Goal: Task Accomplishment & Management: Complete application form

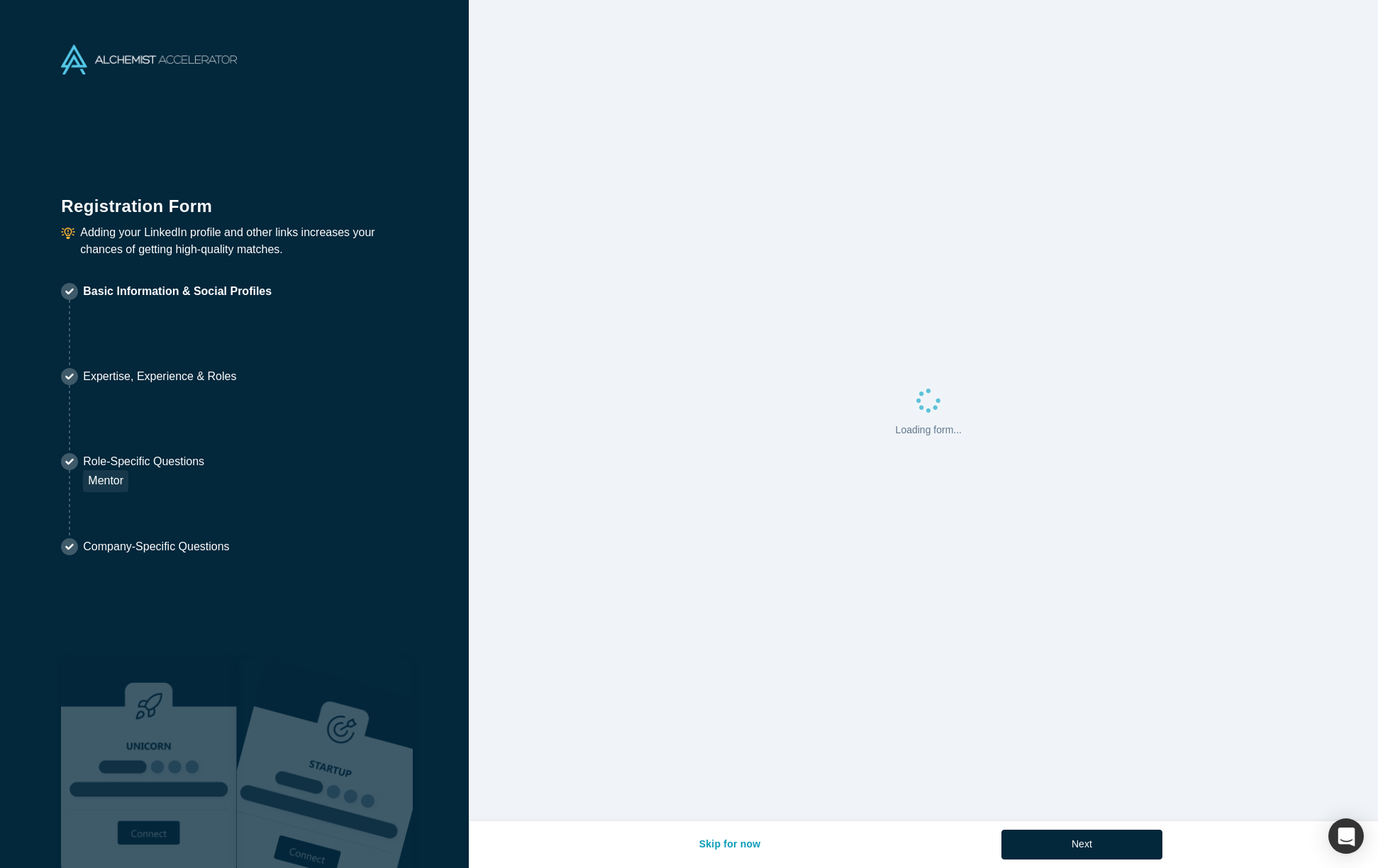
select select "US"
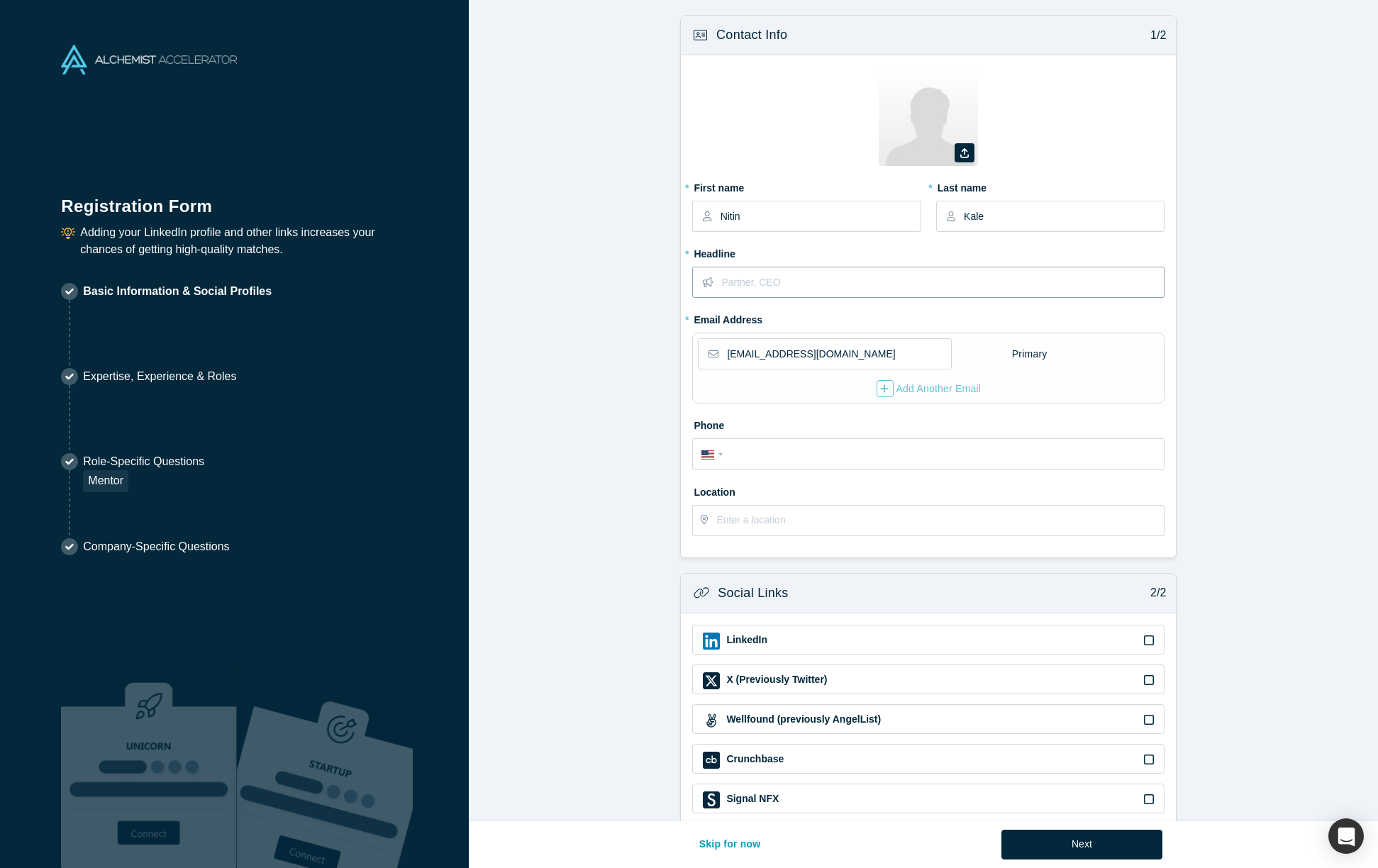
click at [748, 287] on input "text" at bounding box center [942, 282] width 442 height 30
type input "Professor, [GEOGRAPHIC_DATA][US_STATE]"
click at [728, 454] on input "tel" at bounding box center [941, 454] width 428 height 20
type input "[PHONE_NUMBER]"
click at [740, 519] on input "text" at bounding box center [940, 521] width 447 height 30
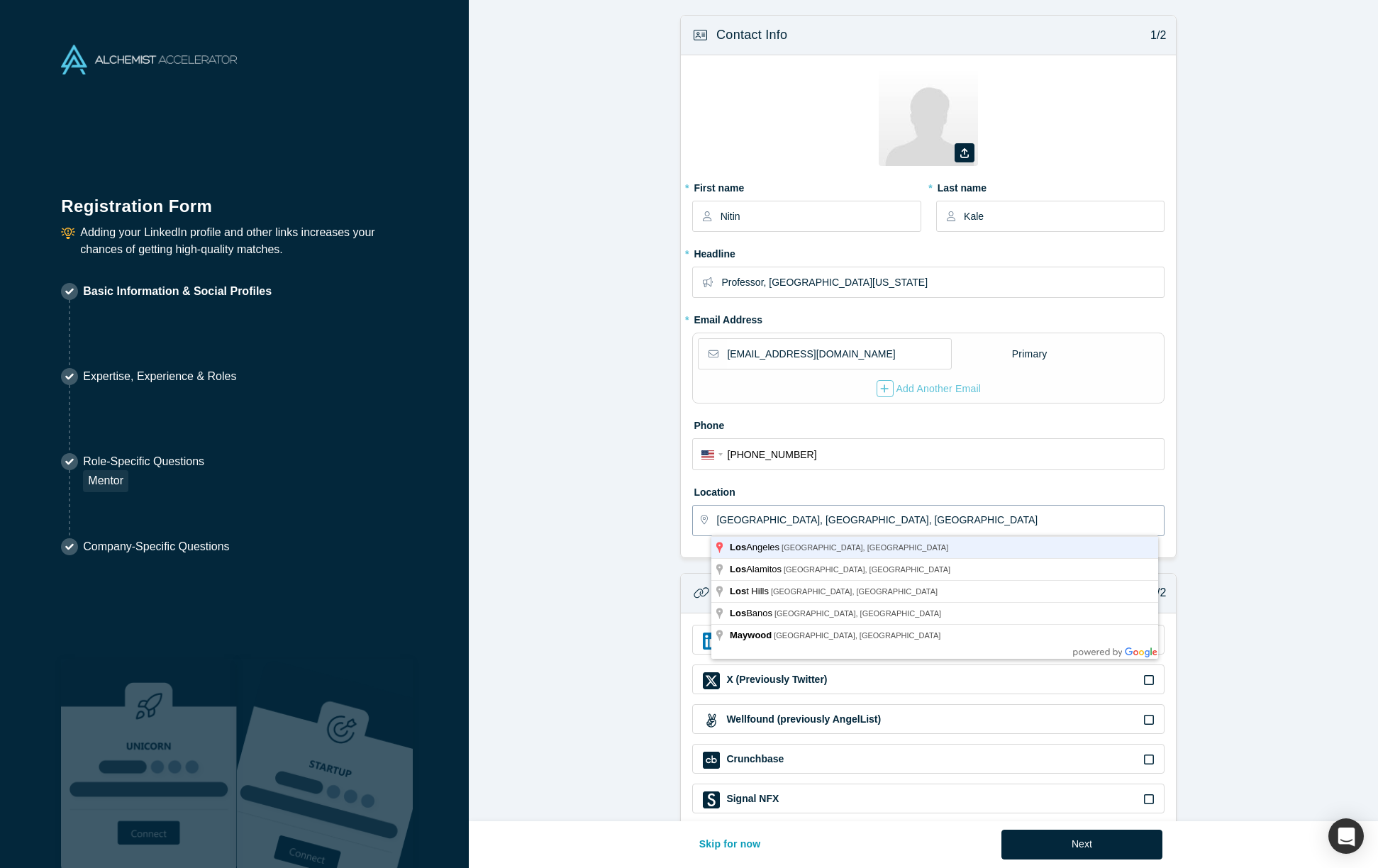
type input "[GEOGRAPHIC_DATA], [GEOGRAPHIC_DATA], [GEOGRAPHIC_DATA]"
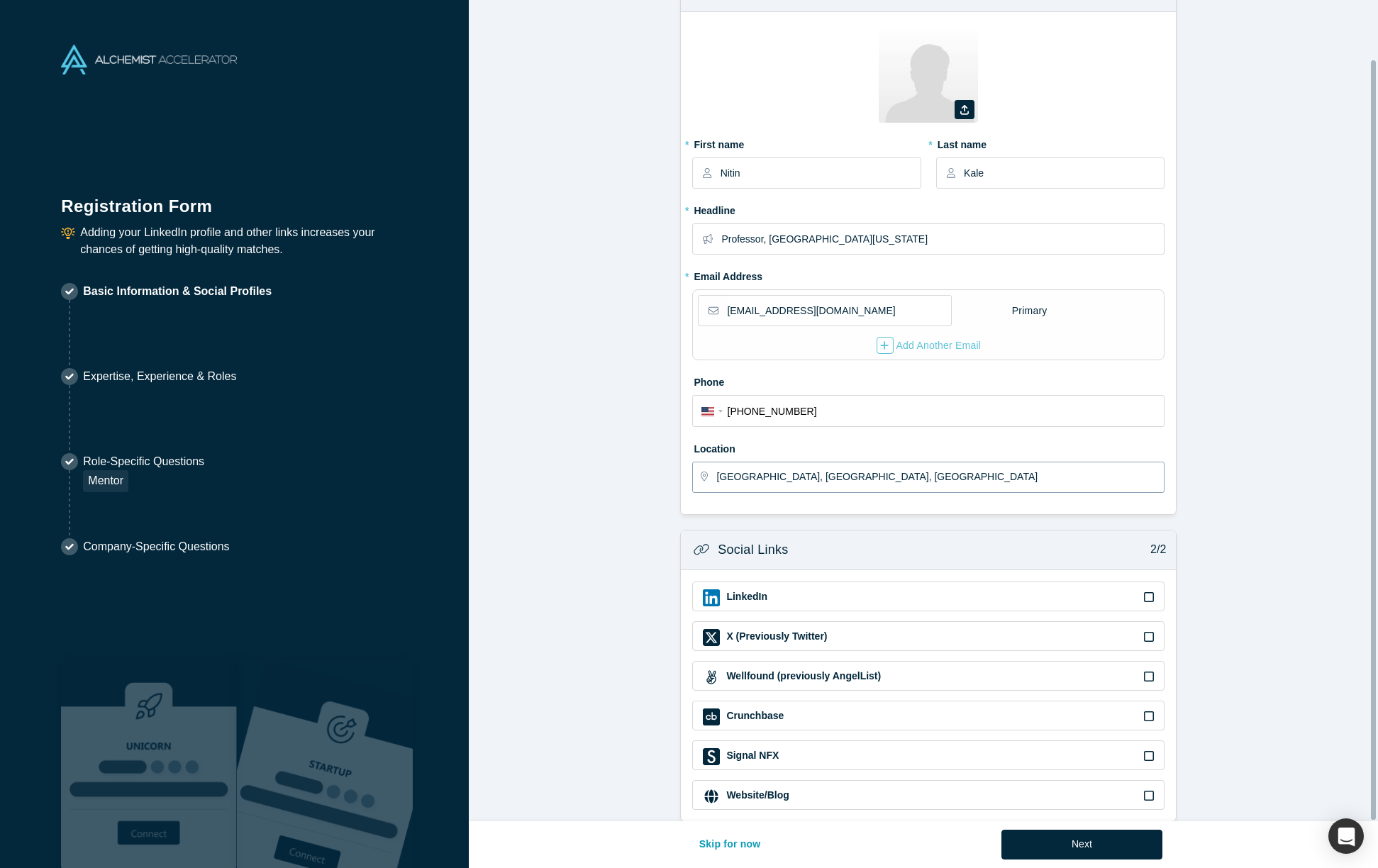
scroll to position [63, 0]
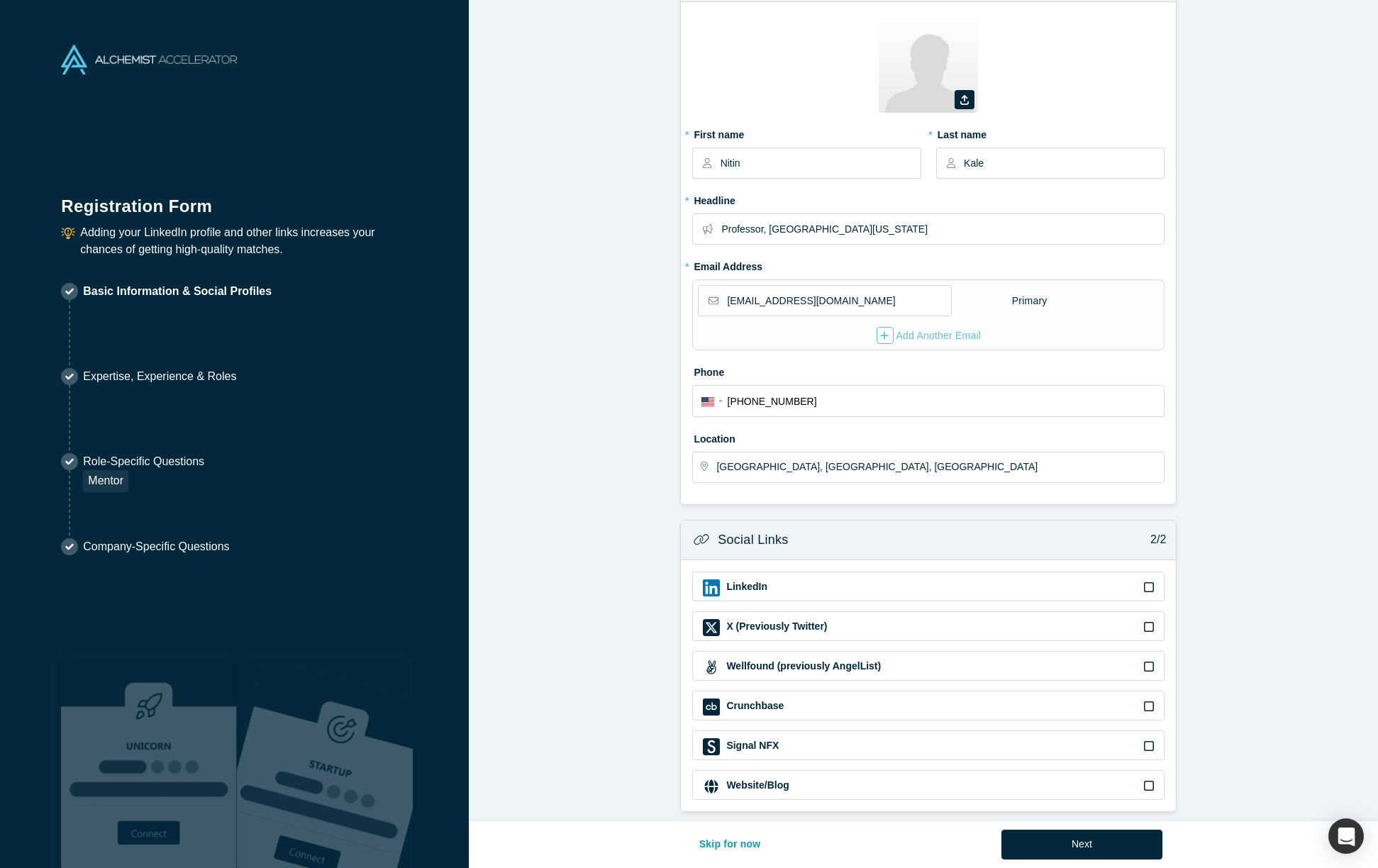
click at [844, 579] on div "LinkedIn" at bounding box center [928, 587] width 452 height 17
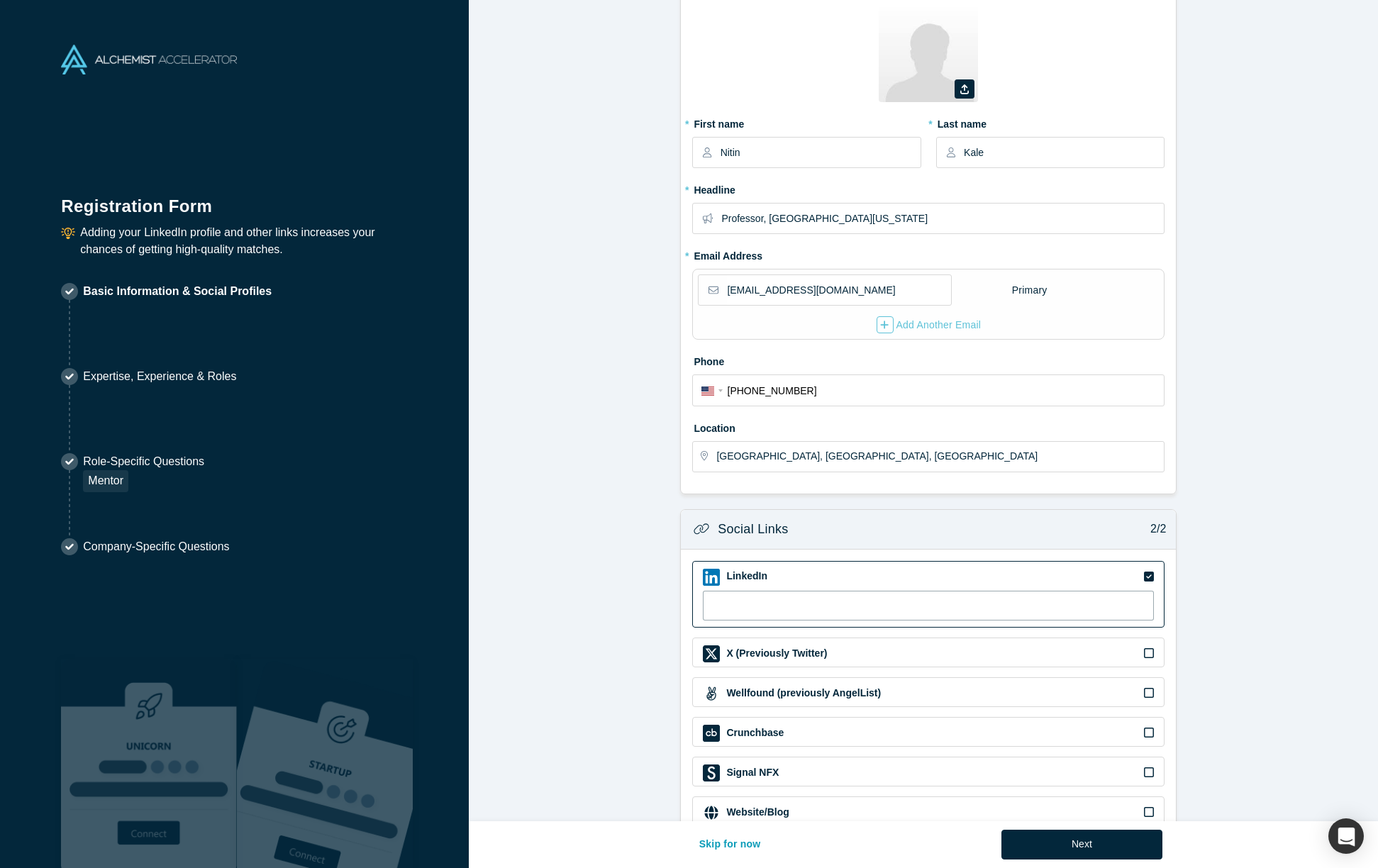
click at [745, 612] on input at bounding box center [928, 606] width 452 height 30
paste input "[URL][DOMAIN_NAME]"
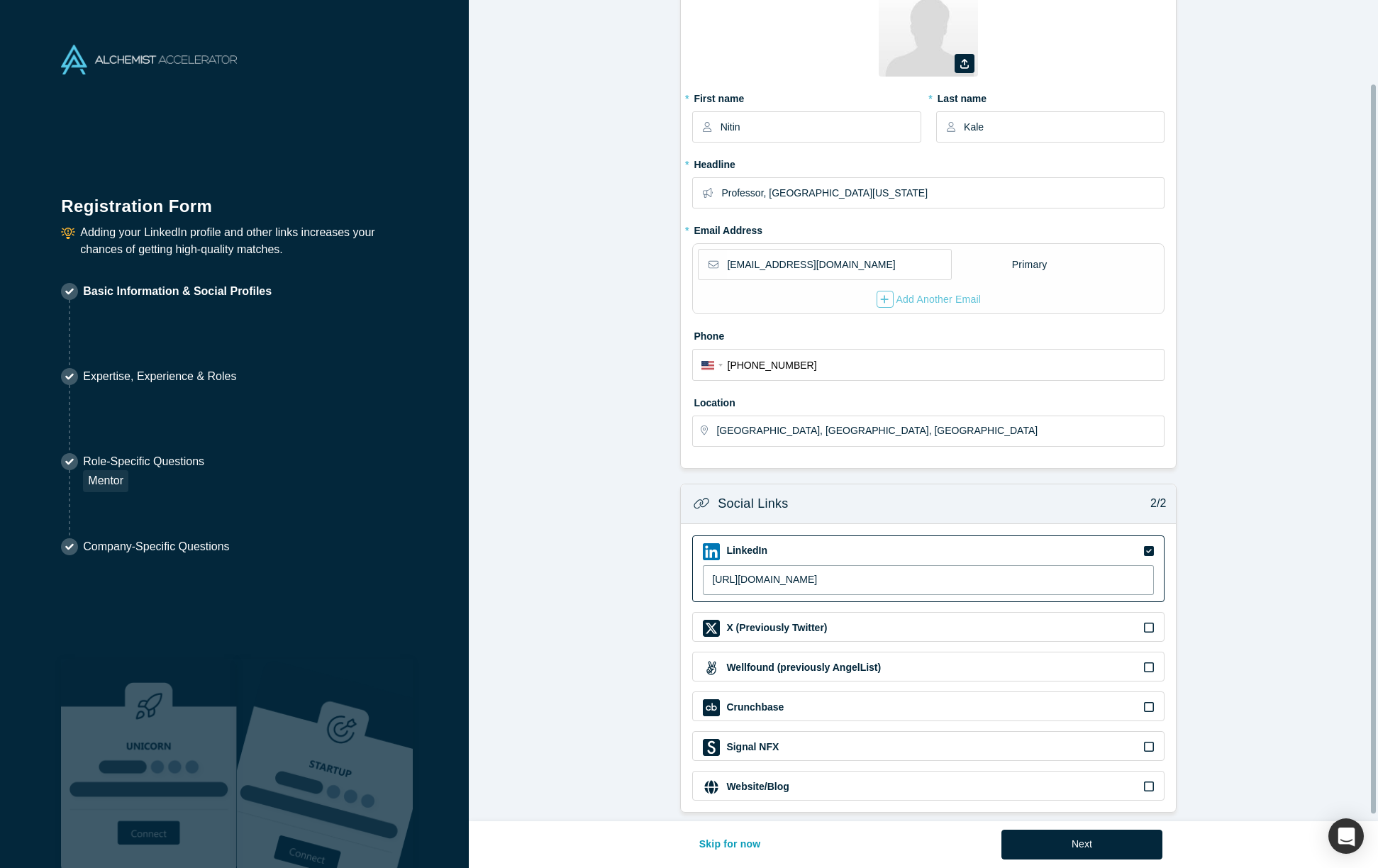
scroll to position [101, 0]
type input "[URL][DOMAIN_NAME]"
click at [1086, 845] on button "Next" at bounding box center [1082, 845] width 161 height 30
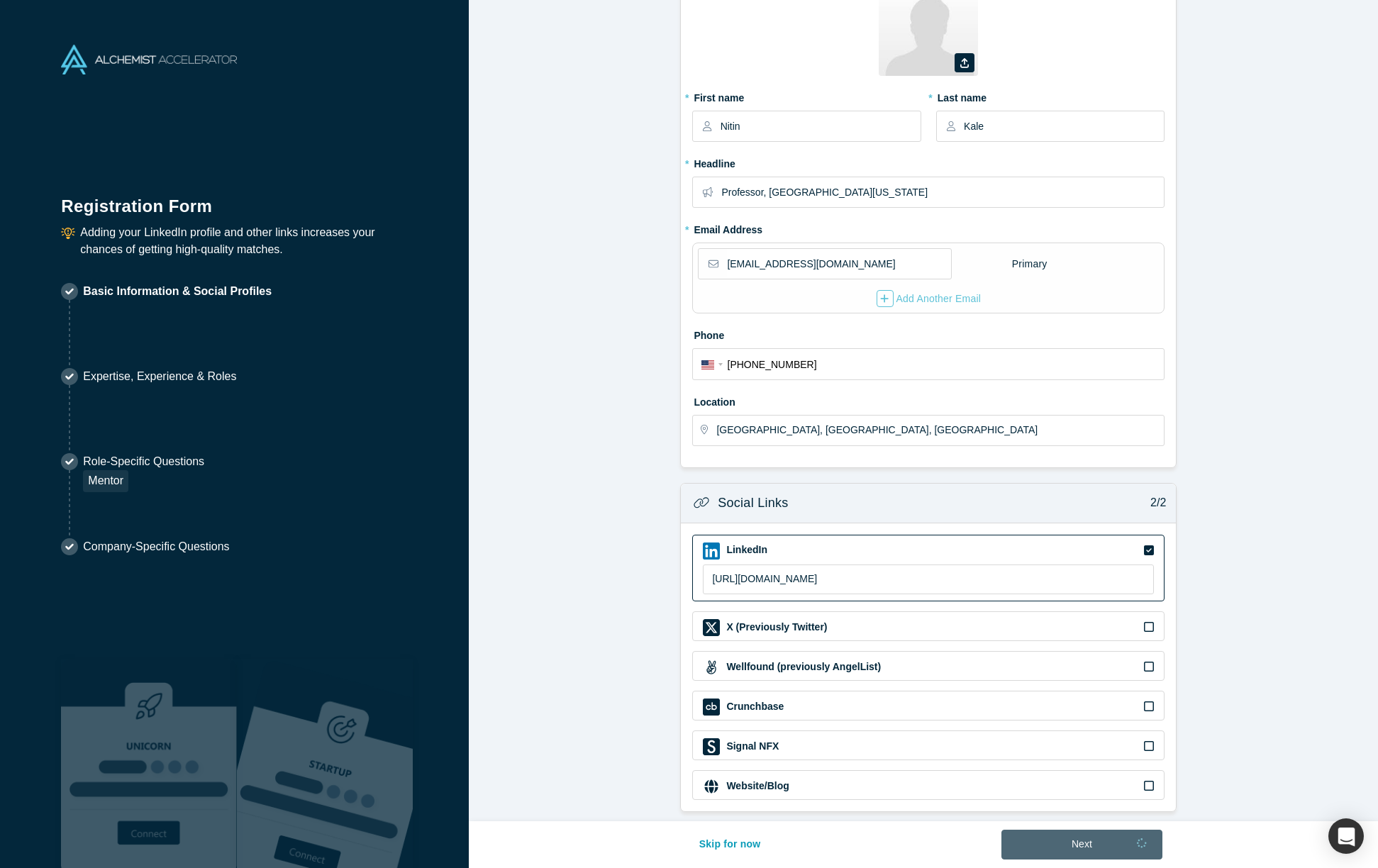
scroll to position [0, 0]
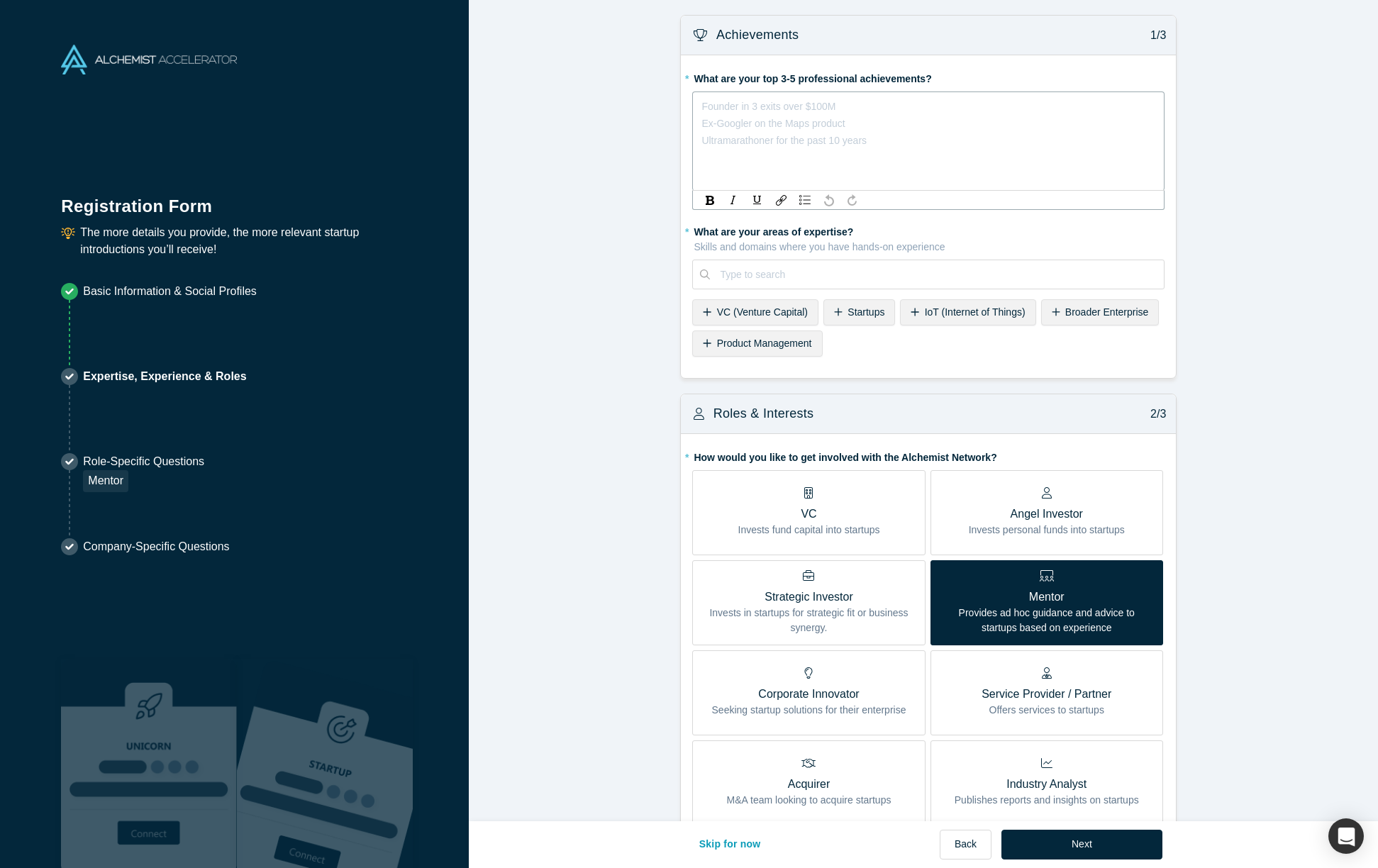
click at [743, 105] on div "rdw-editor" at bounding box center [928, 105] width 453 height 17
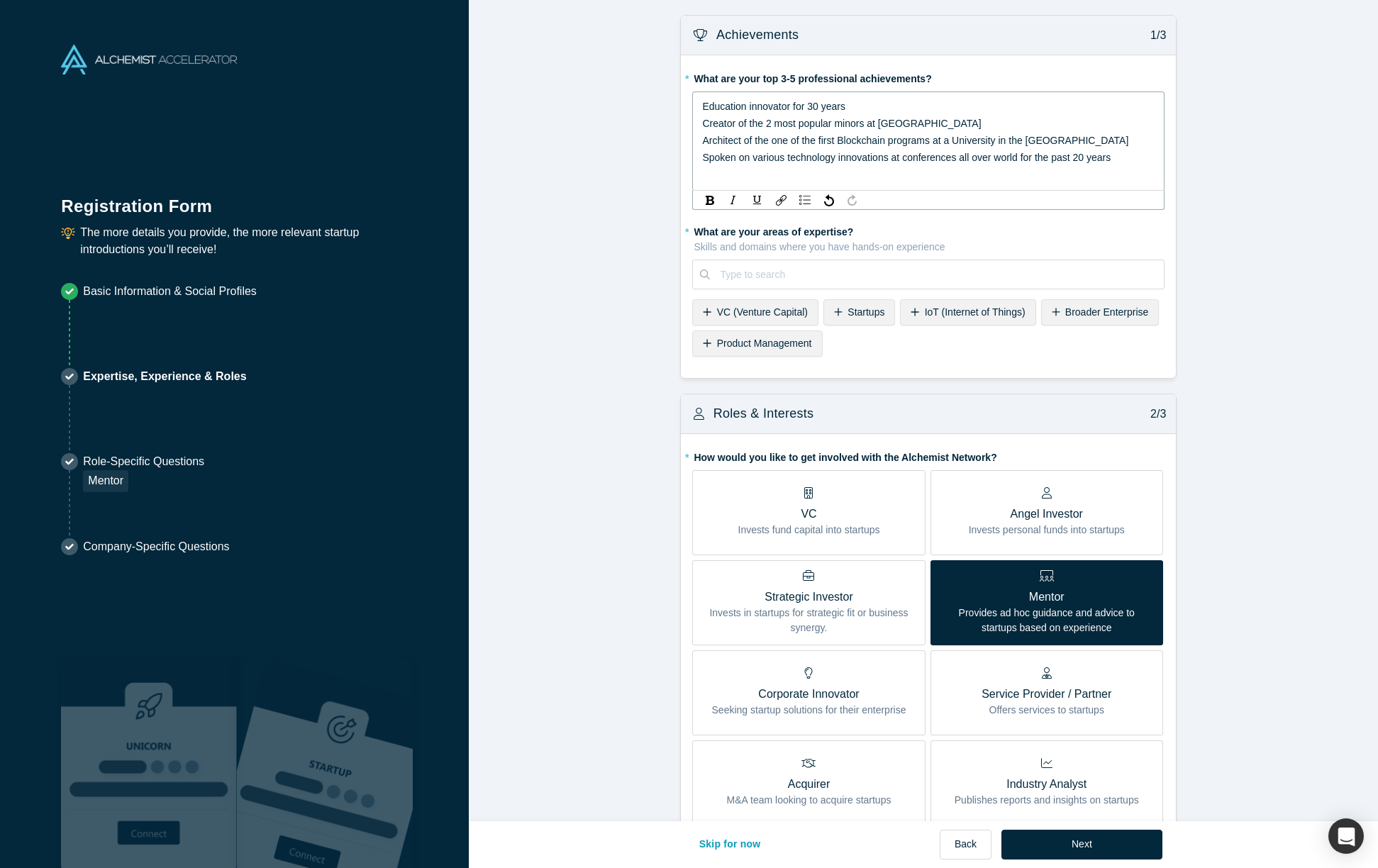
click at [867, 99] on div "Education innovator for 30 years" at bounding box center [928, 105] width 453 height 17
click at [909, 121] on div "Creator of the 2 most popular minors at [GEOGRAPHIC_DATA]" at bounding box center [928, 123] width 453 height 17
click at [1059, 138] on div "Architect of the one of the first Blockchain programs at a University in the [G…" at bounding box center [928, 139] width 453 height 17
click at [1112, 158] on div "Spoken on various technology innovations at conferences all over world for the …" at bounding box center [928, 157] width 453 height 17
click at [734, 274] on div "Type to search" at bounding box center [928, 274] width 472 height 30
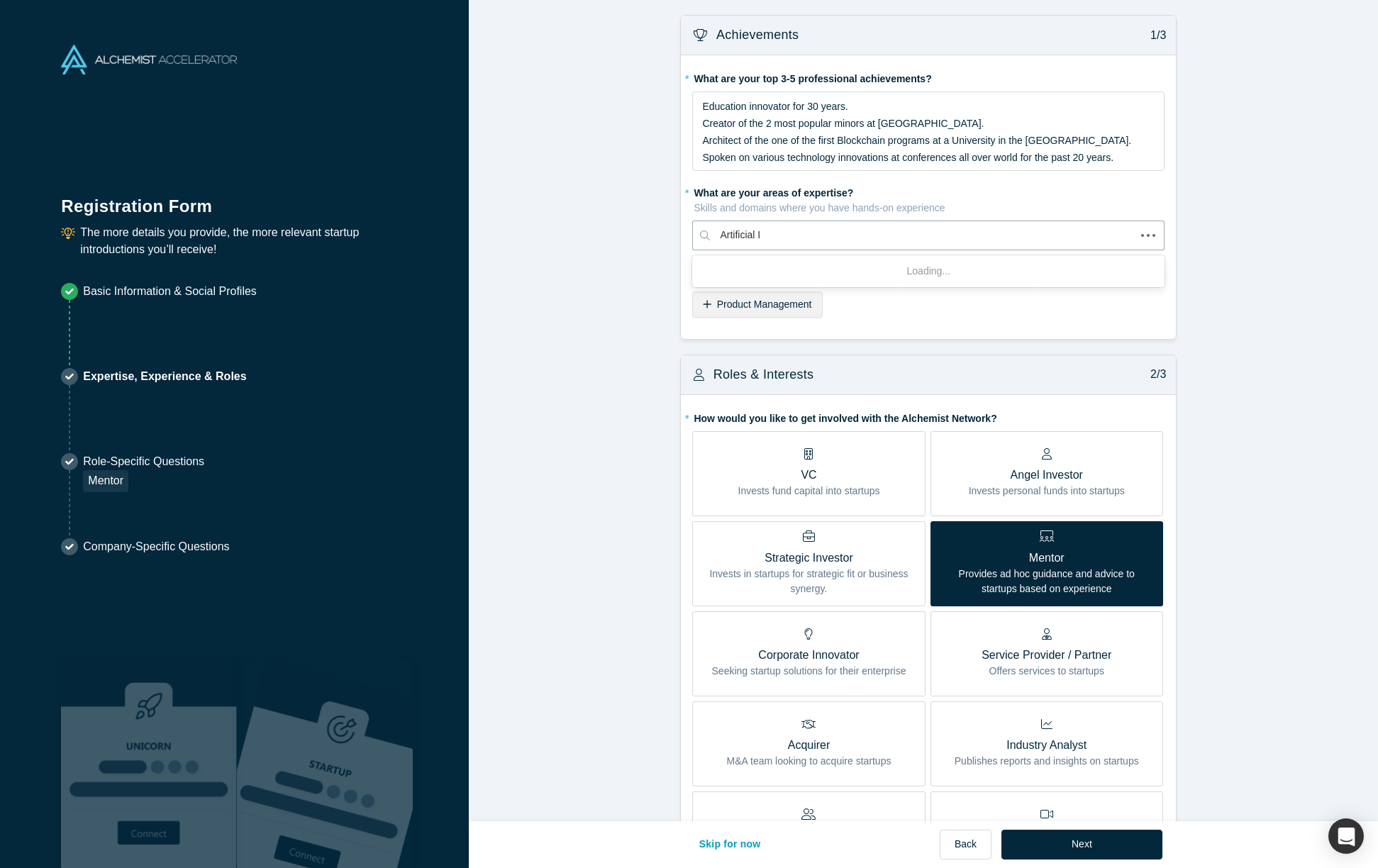
type input "Artificial In"
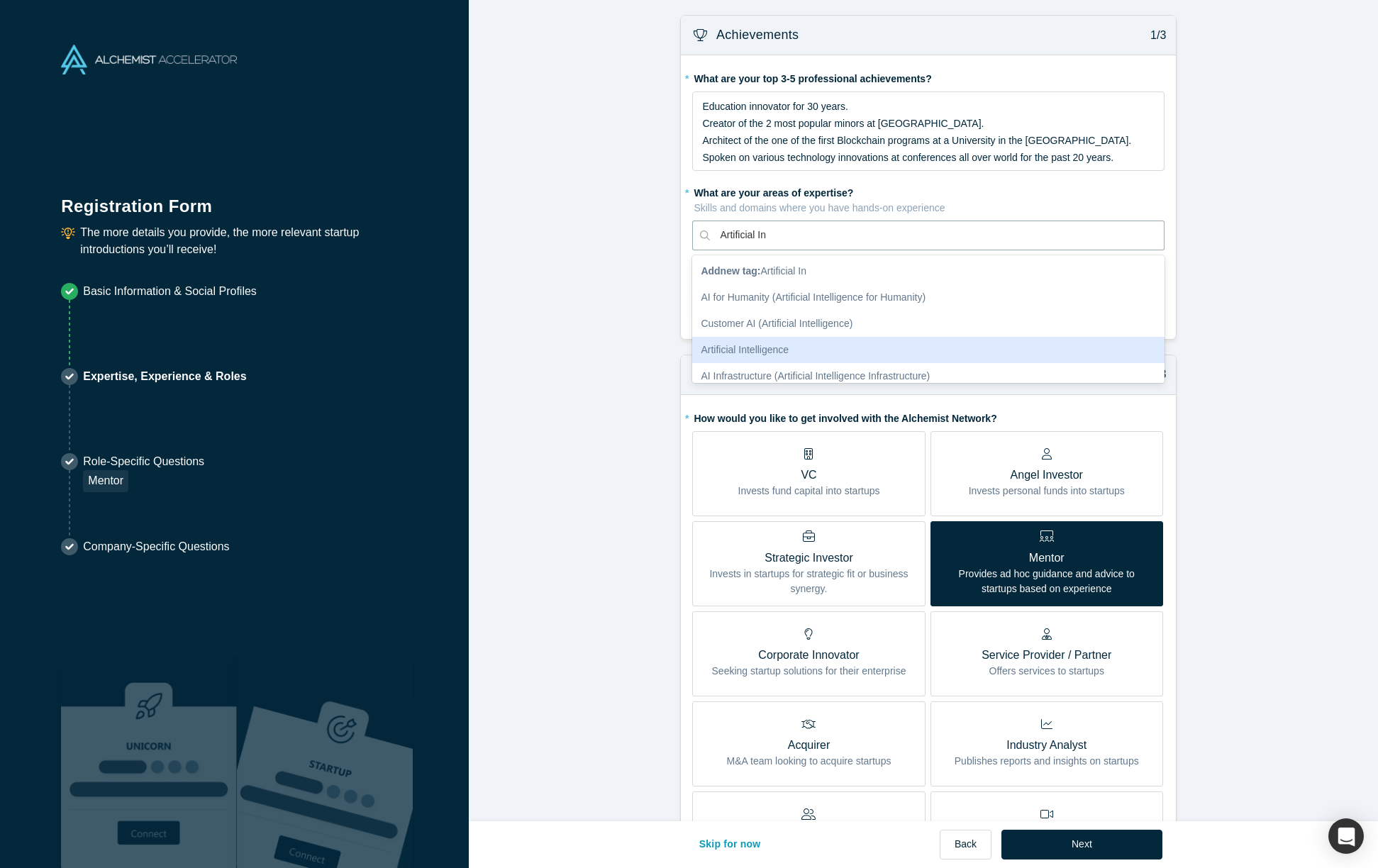
click at [740, 345] on div "Artificial Intelligence" at bounding box center [928, 349] width 472 height 26
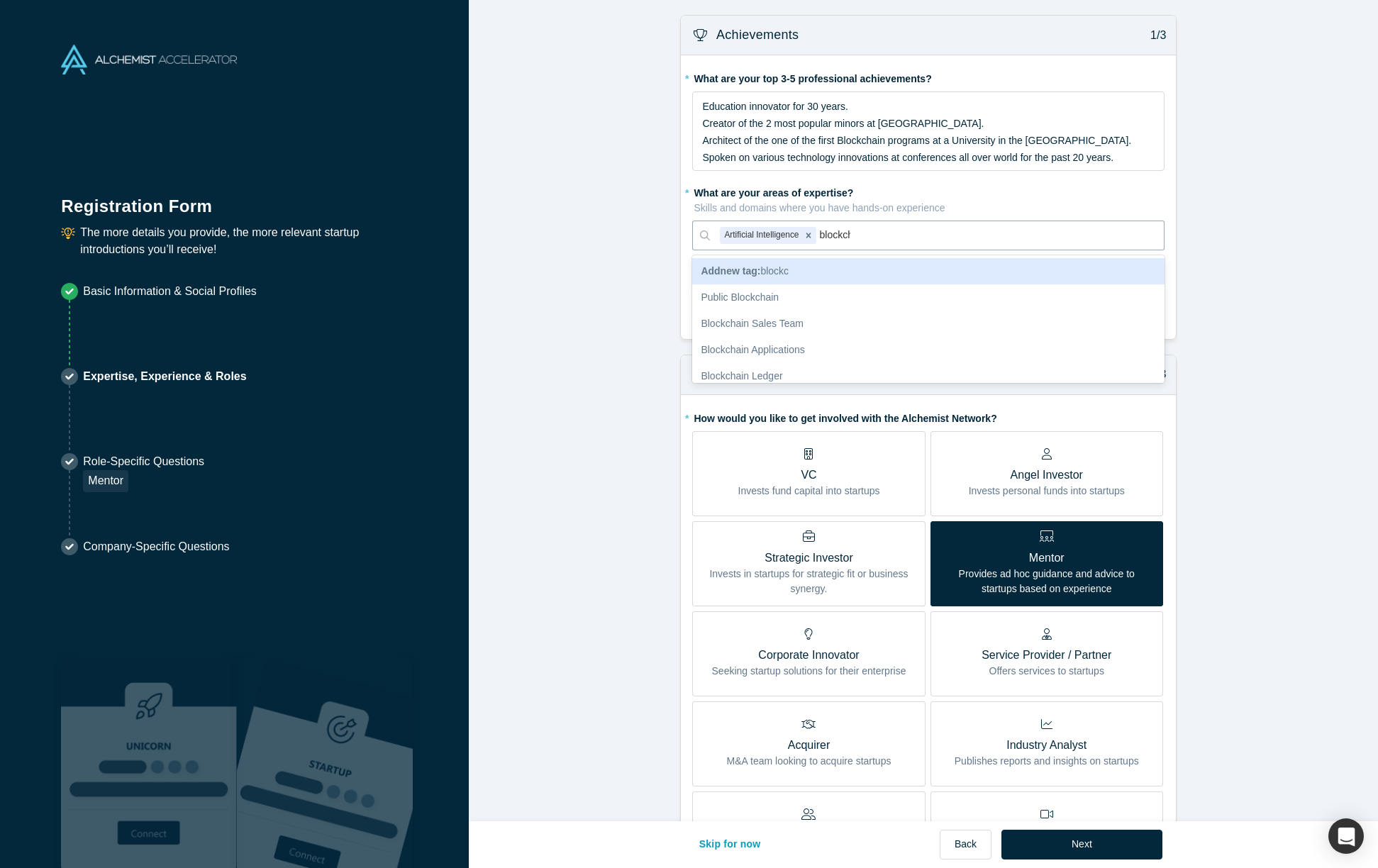
type input "blockcha"
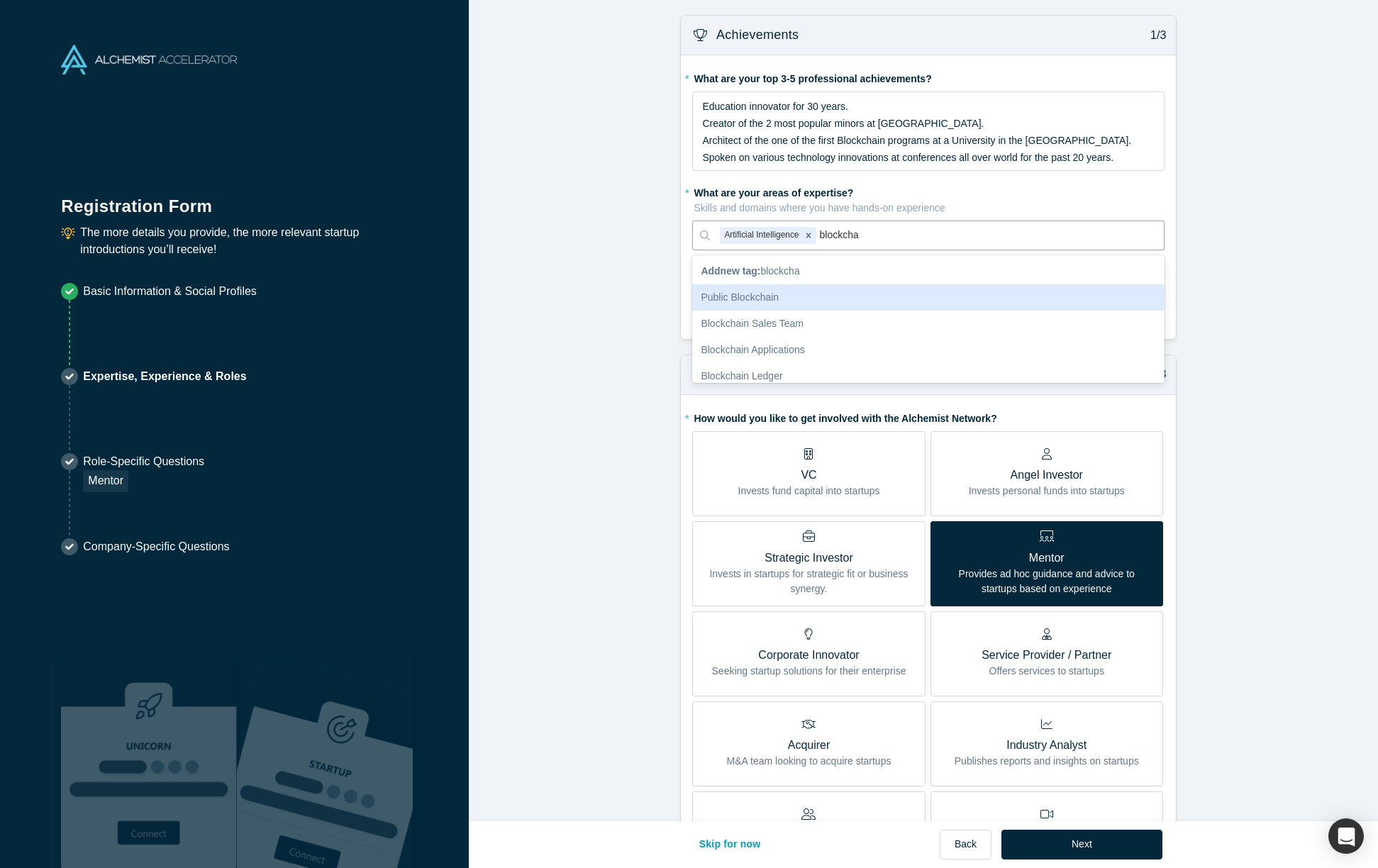
click at [774, 291] on div "Public Blockchain" at bounding box center [928, 297] width 472 height 26
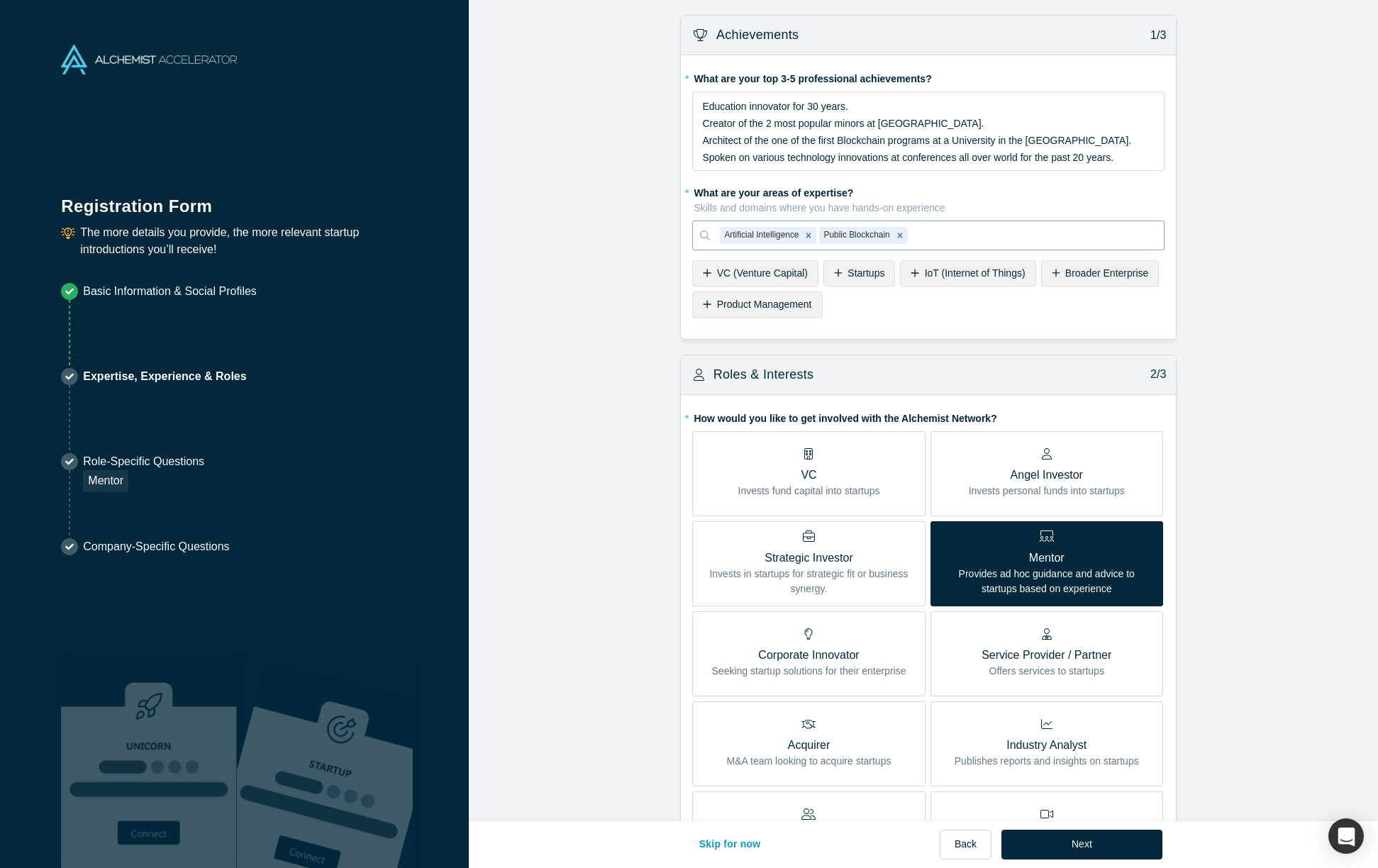
type input "a"
type input "data sci"
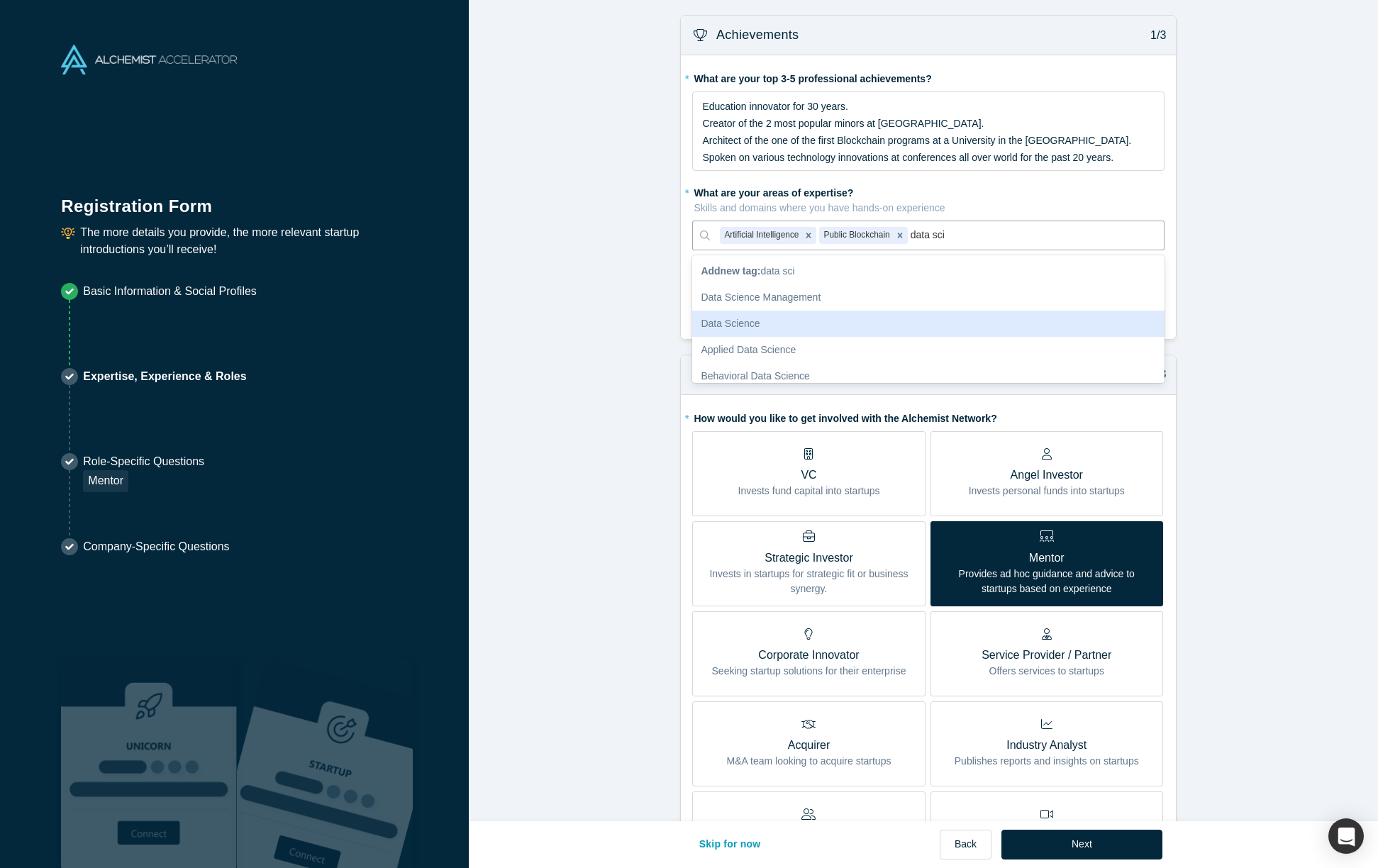
click at [755, 314] on div "Data Science" at bounding box center [928, 324] width 472 height 26
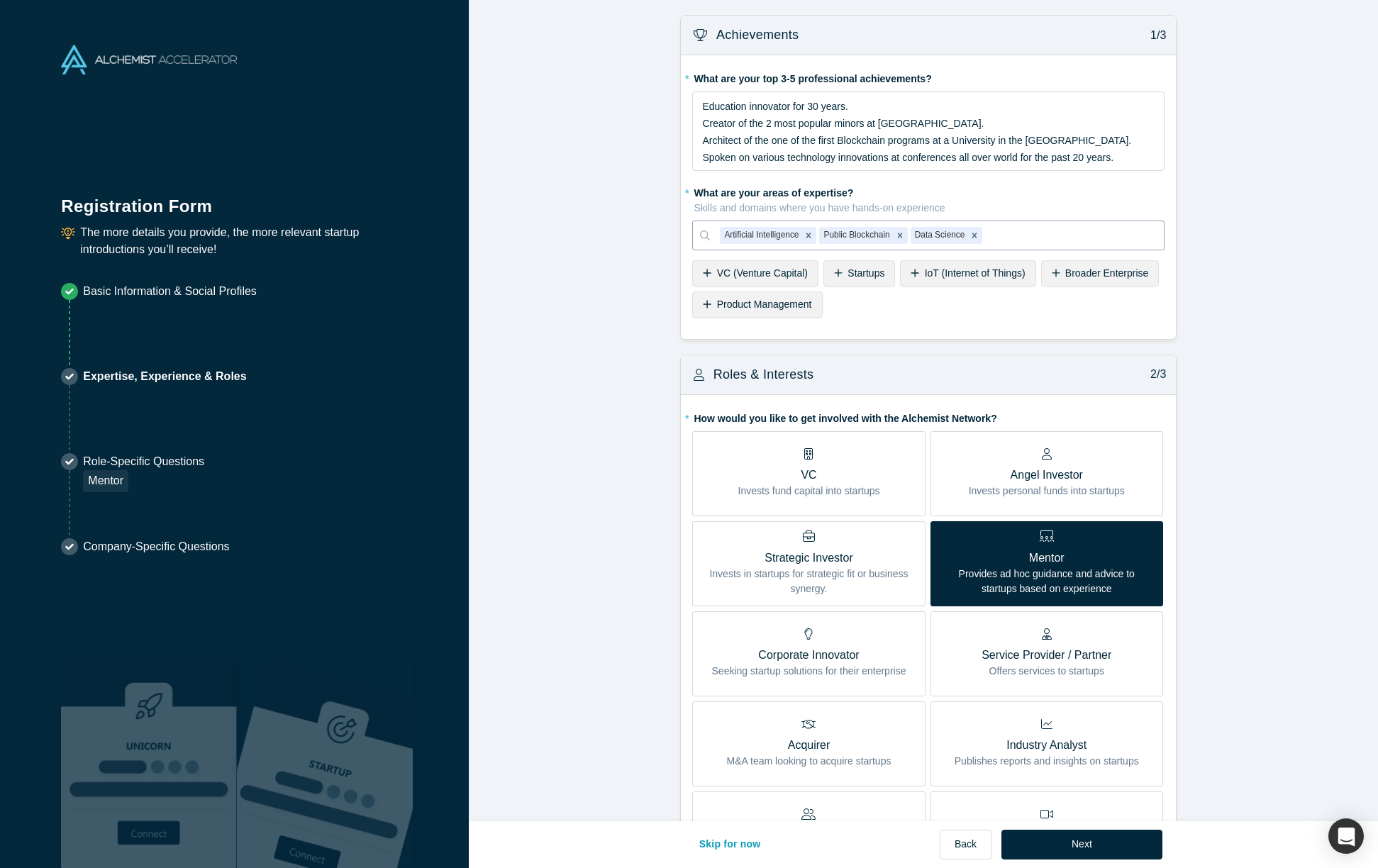
type input "a"
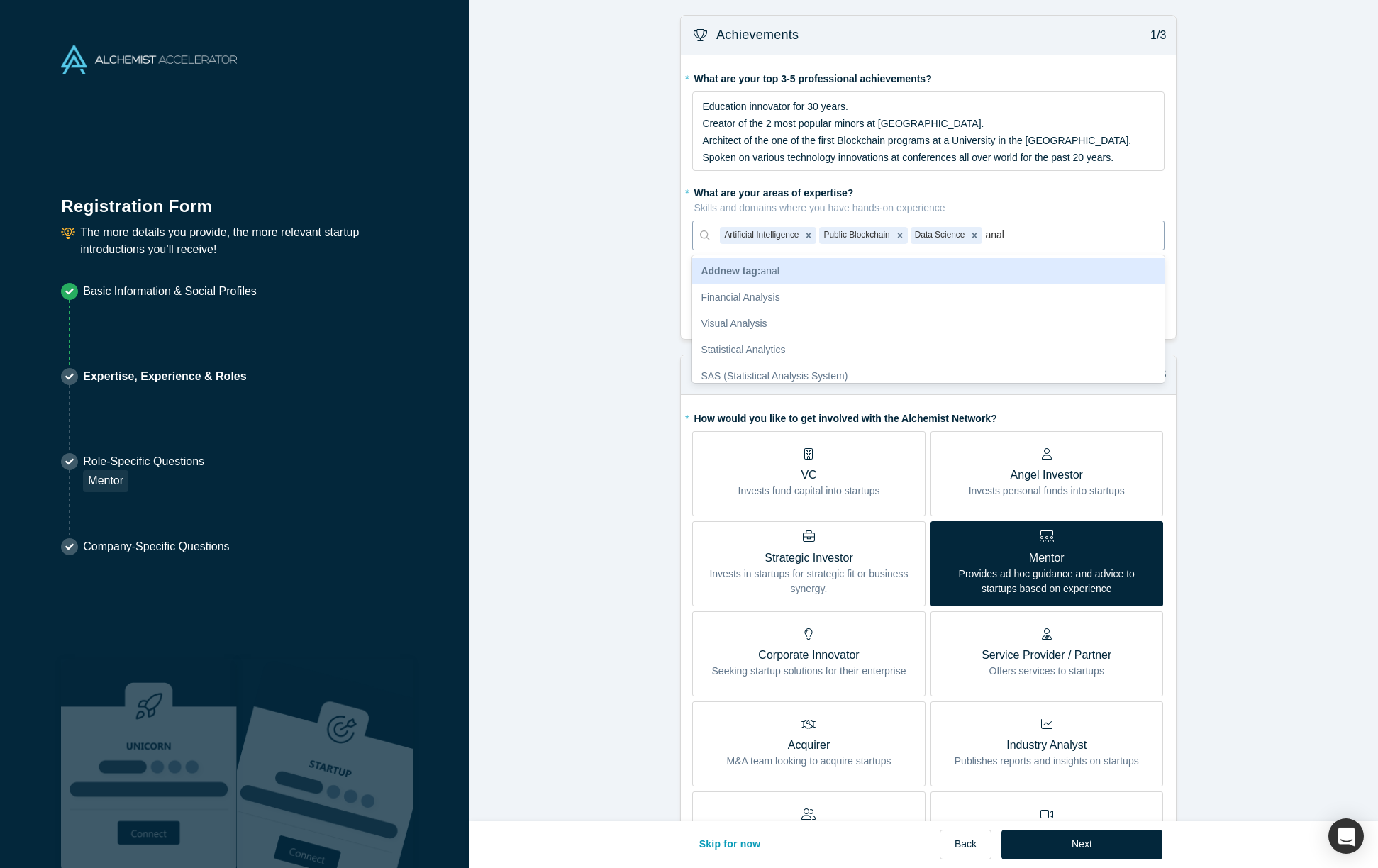
type input "analy"
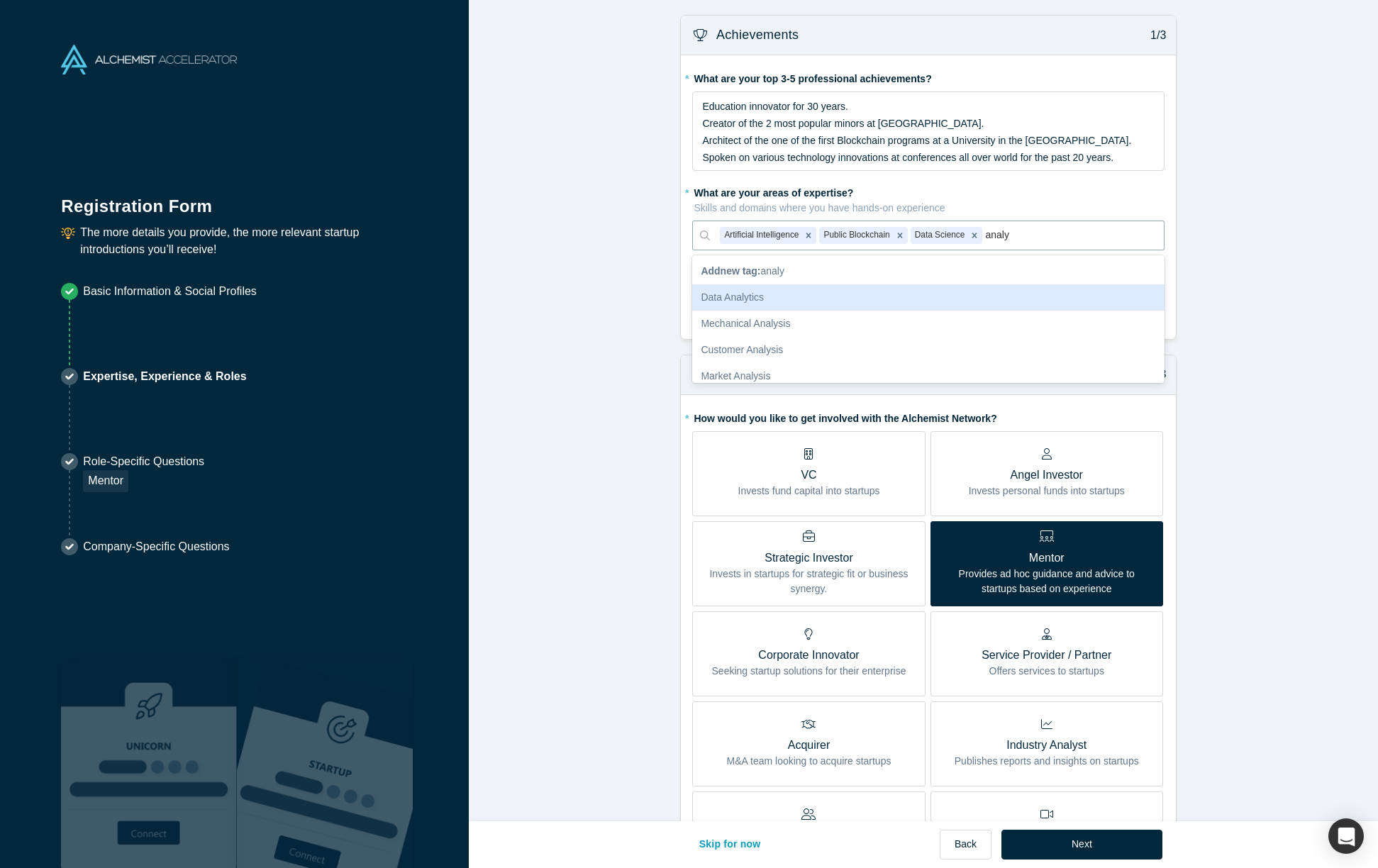
click at [860, 292] on div "Data Analytics" at bounding box center [928, 297] width 472 height 26
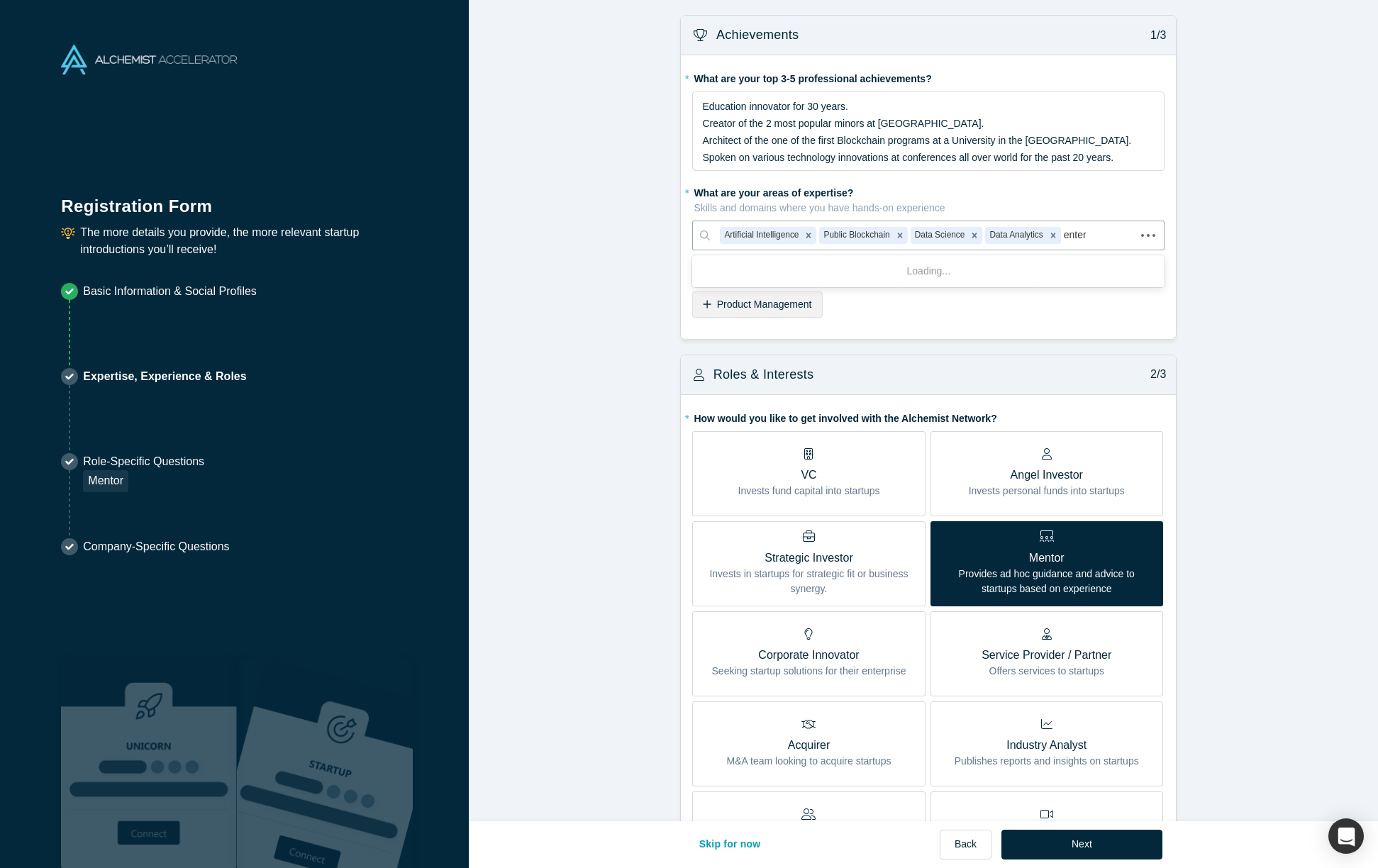
type input "enterp"
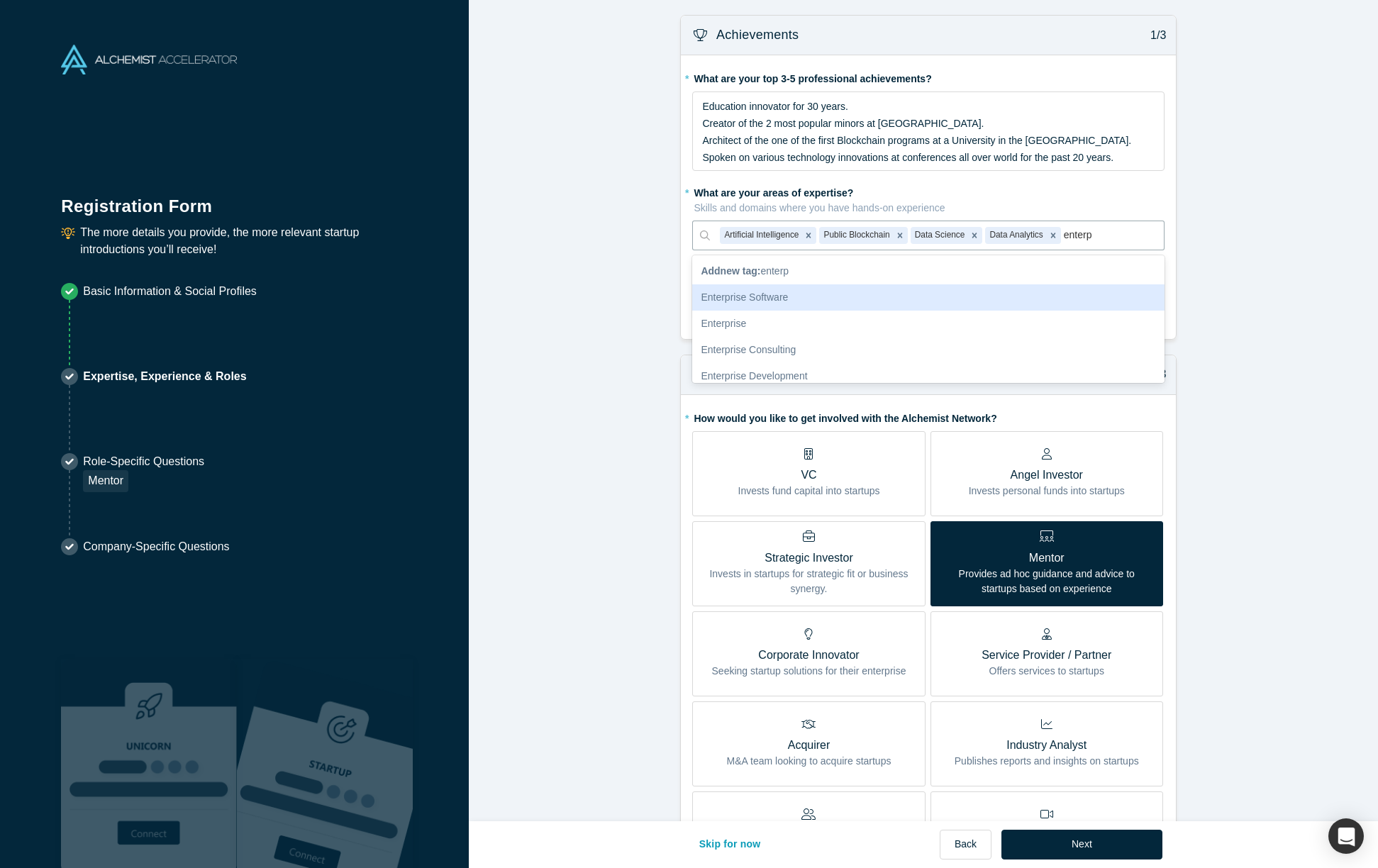
click at [764, 306] on div "Enterprise Software" at bounding box center [928, 297] width 472 height 26
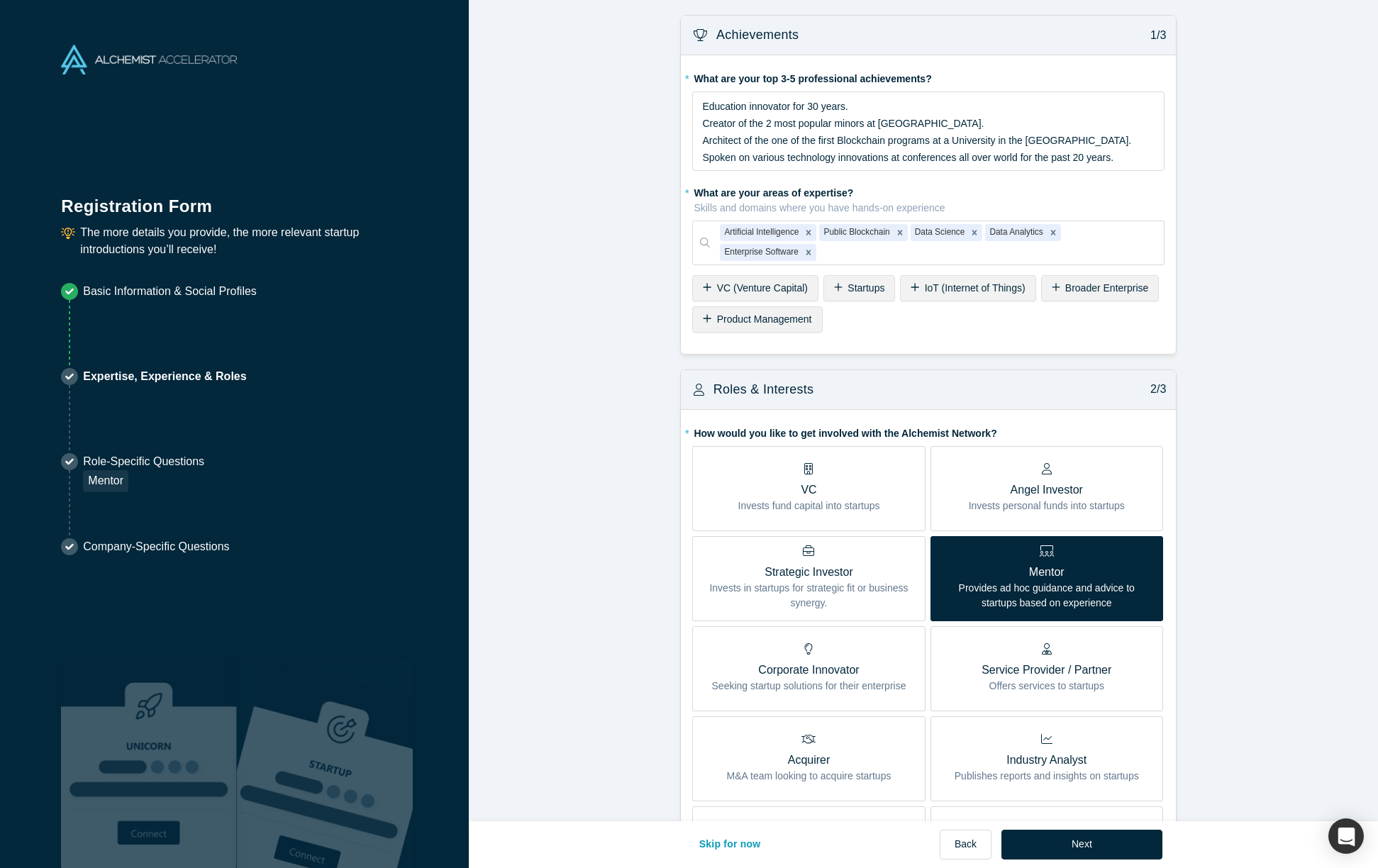
click at [1247, 228] on form "Achievements 1/3 * What are your top 3-5 professional achievements? Education i…" at bounding box center [928, 723] width 920 height 1417
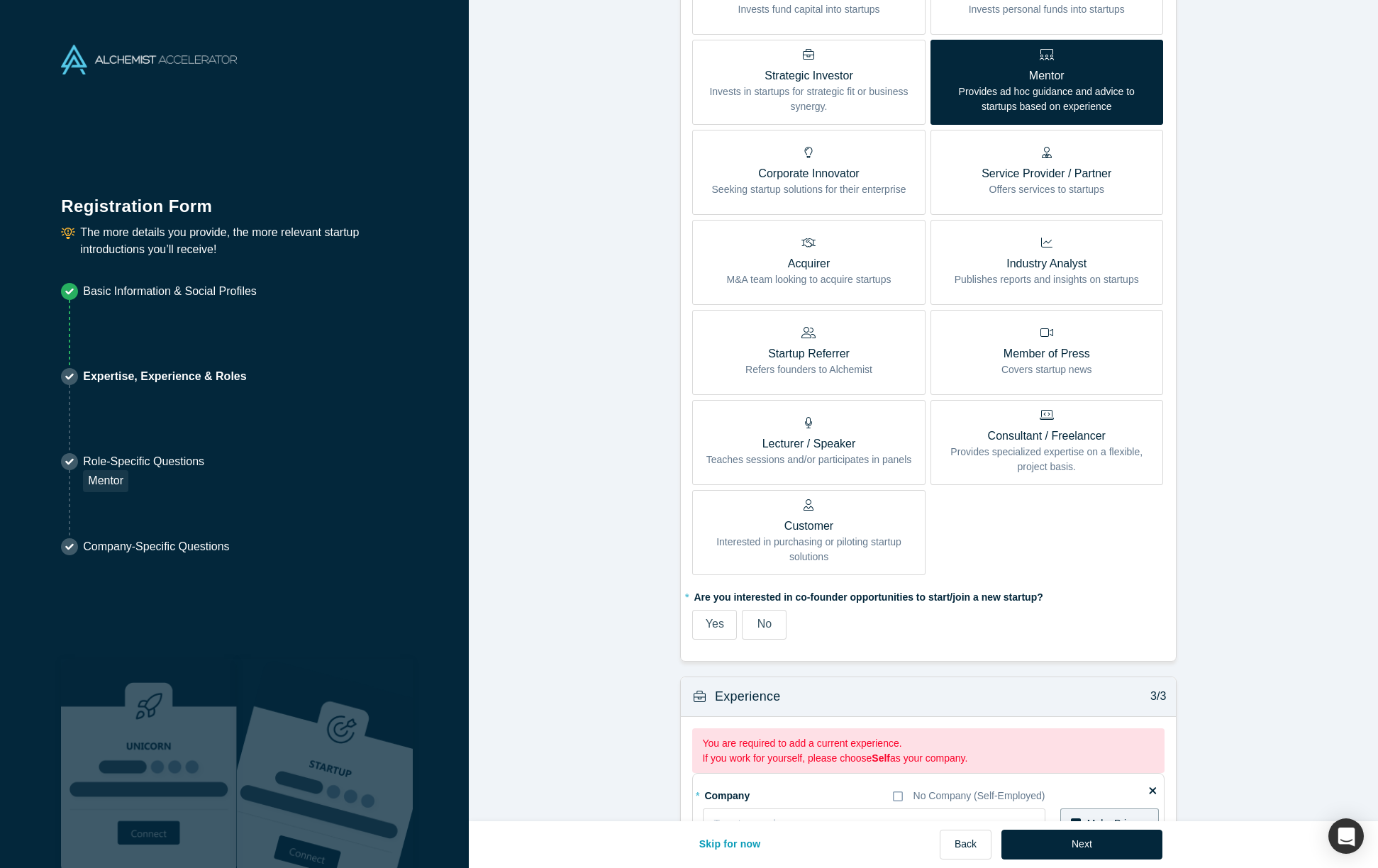
click at [829, 443] on p "Lecturer / Speaker" at bounding box center [808, 444] width 206 height 17
click at [0, 0] on input "Lecturer / Speaker Teaches sessions and/or participates in panels" at bounding box center [0, 0] width 0 height 0
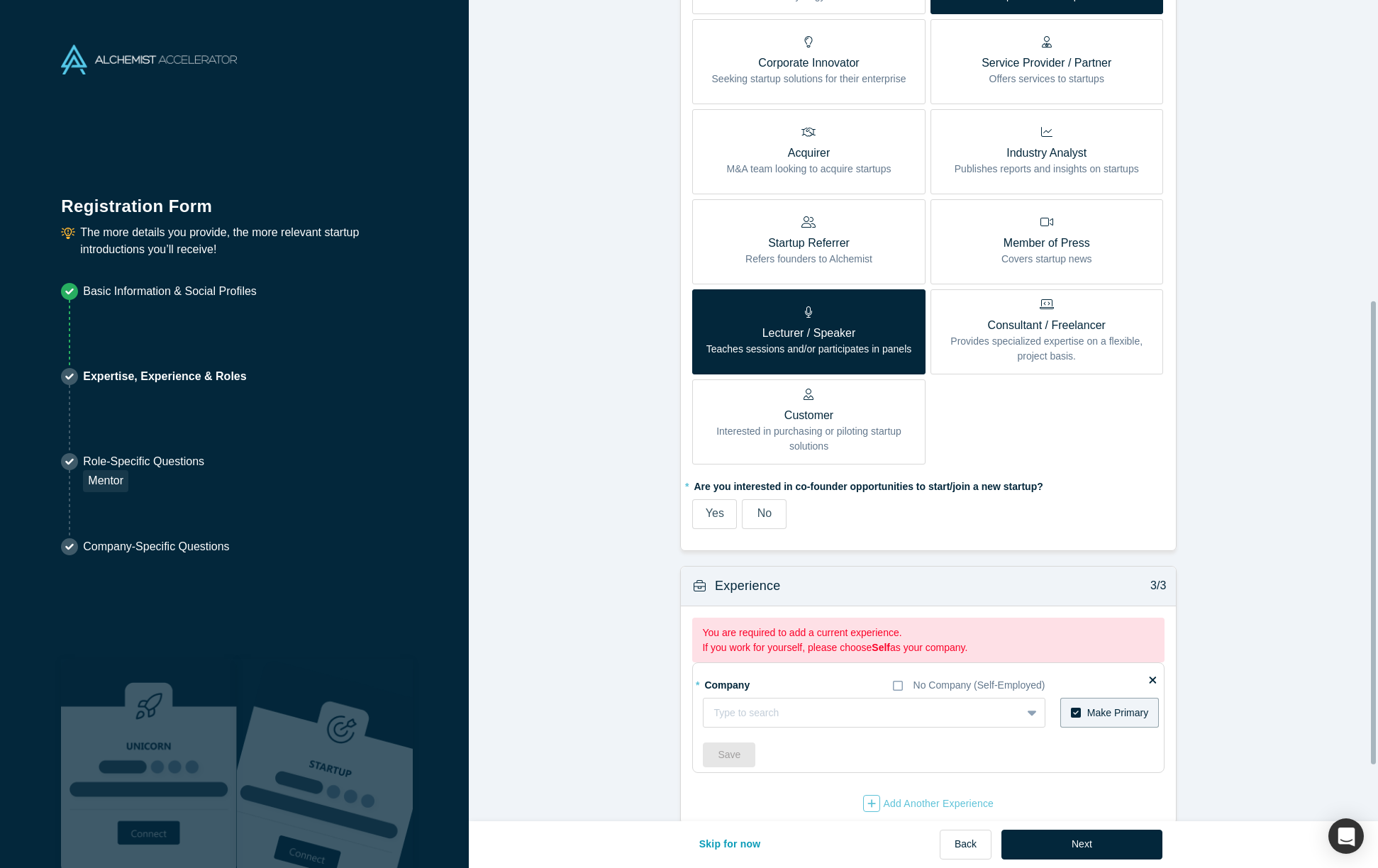
scroll to position [631, 0]
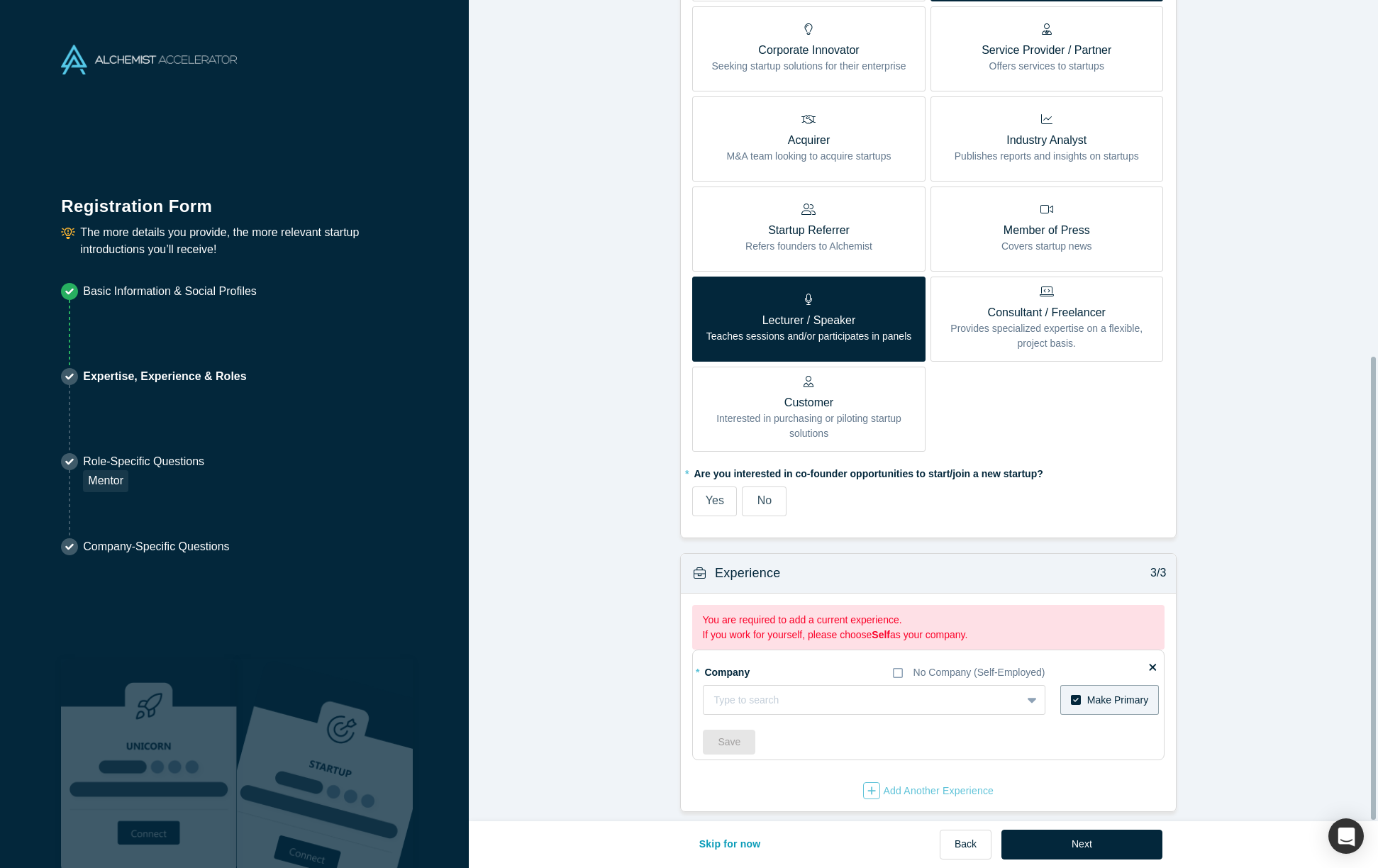
click at [771, 497] on label "No" at bounding box center [765, 501] width 45 height 30
click at [0, 0] on input "No" at bounding box center [0, 0] width 0 height 0
click at [823, 691] on div at bounding box center [848, 700] width 269 height 18
type input "[GEOGRAPHIC_DATA][US_STATE]"
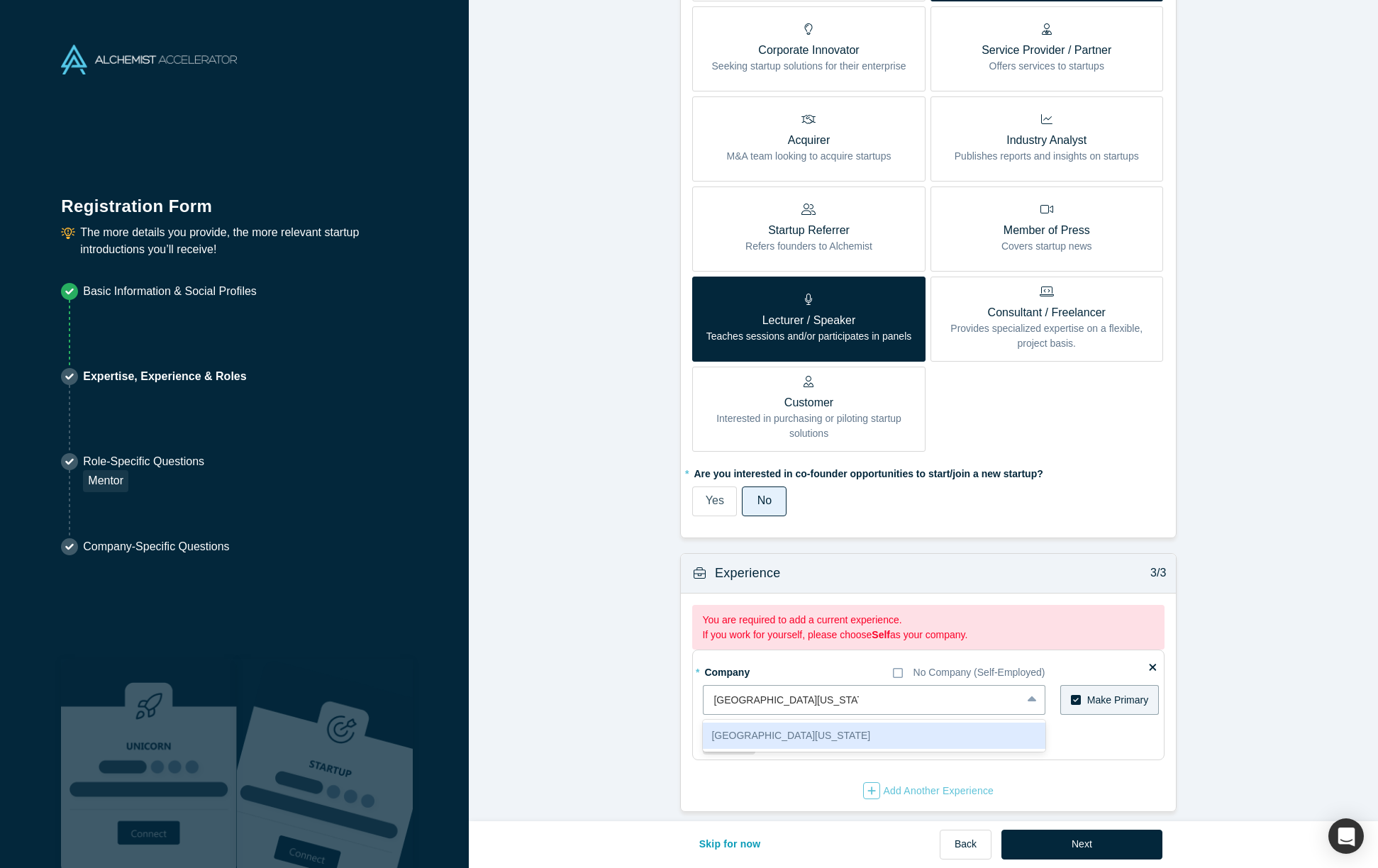
click at [811, 723] on div "[GEOGRAPHIC_DATA][US_STATE]" at bounding box center [874, 735] width 342 height 26
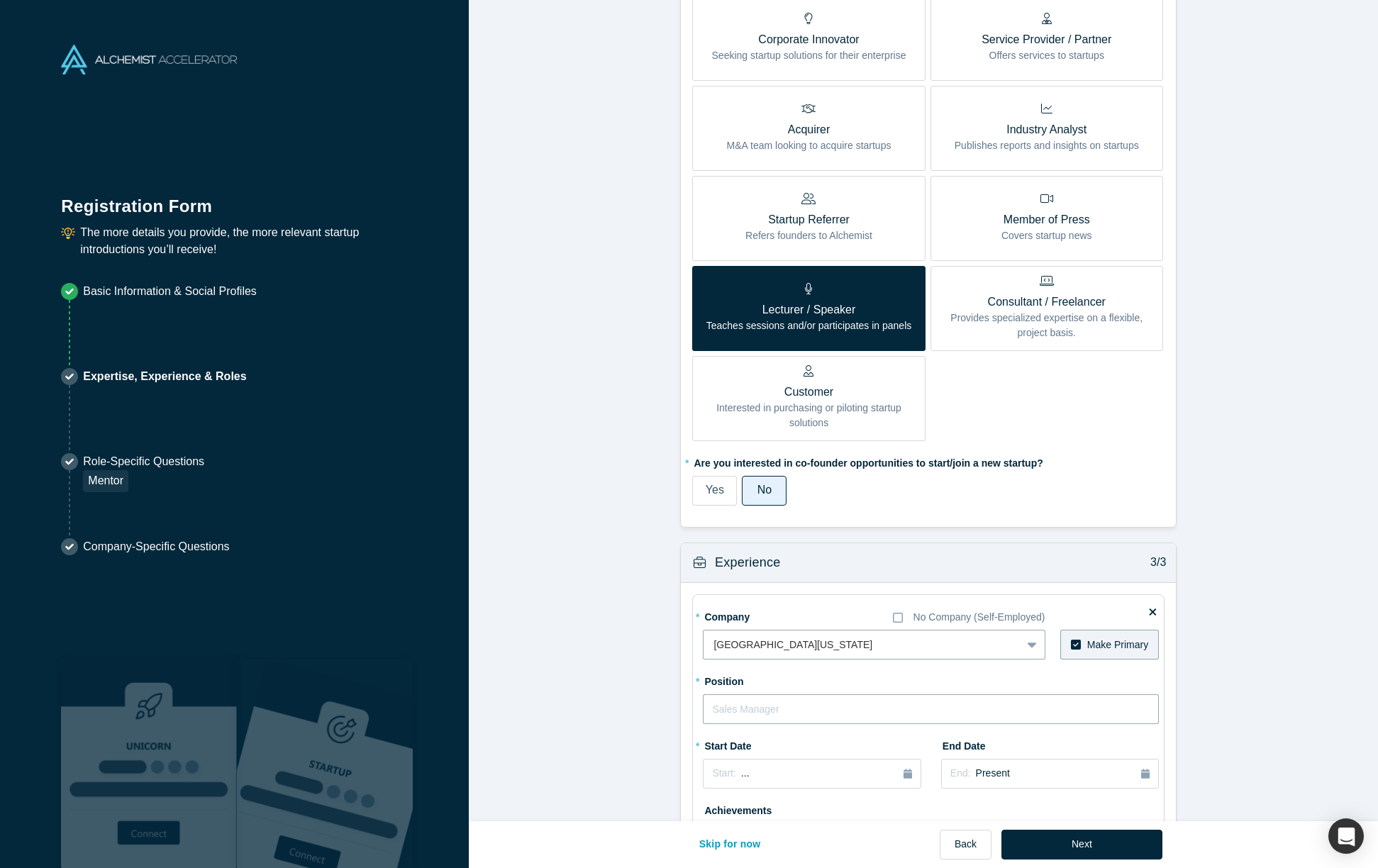
click at [775, 716] on input "text" at bounding box center [931, 709] width 456 height 30
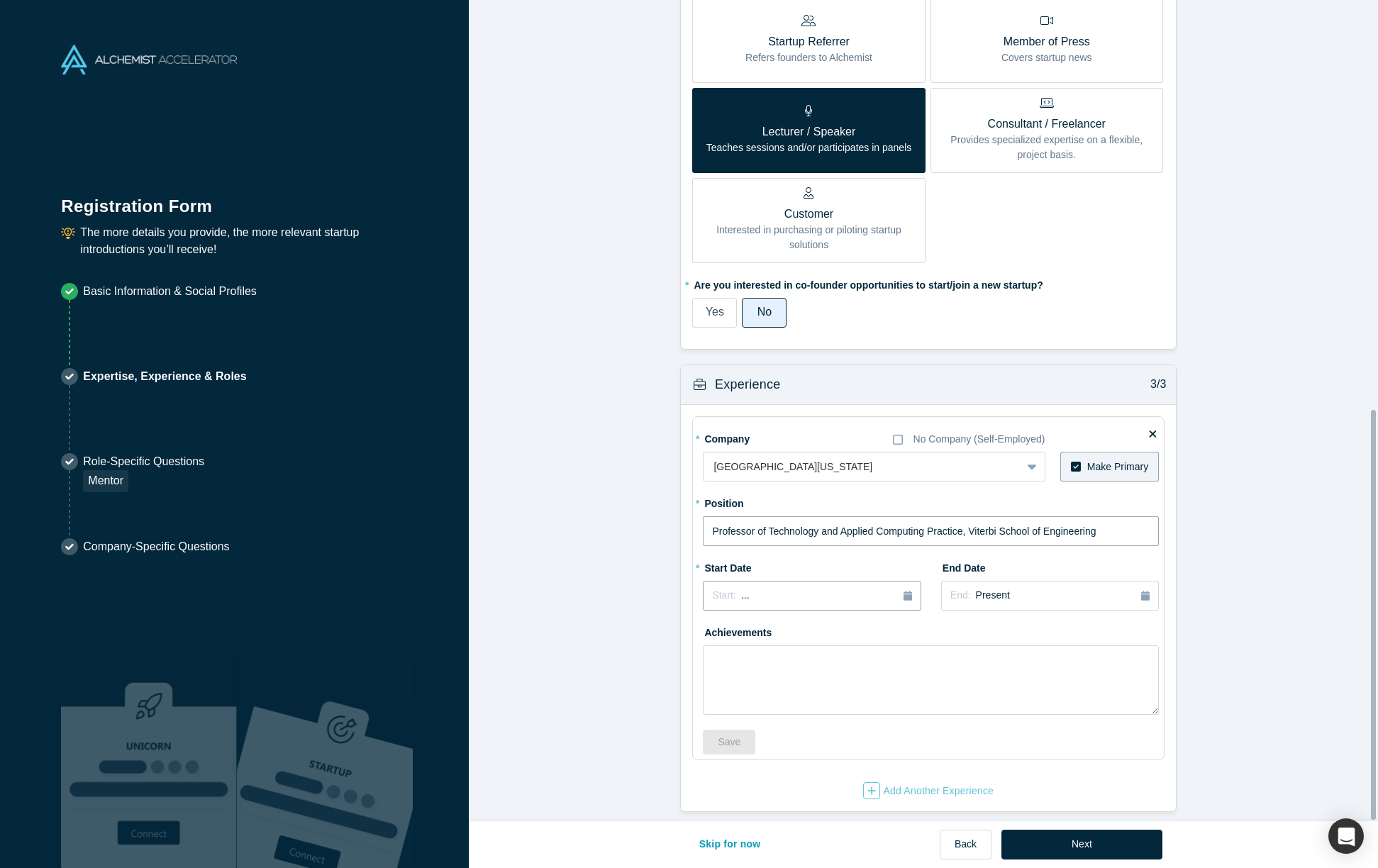
type input "Professor of Technology and Applied Computing Practice, Viterbi School of Engin…"
click at [839, 581] on button "Start: ..." at bounding box center [811, 596] width 217 height 30
click at [777, 621] on div "2025" at bounding box center [780, 636] width 155 height 30
click at [709, 628] on button "Previous Year" at bounding box center [708, 635] width 15 height 15
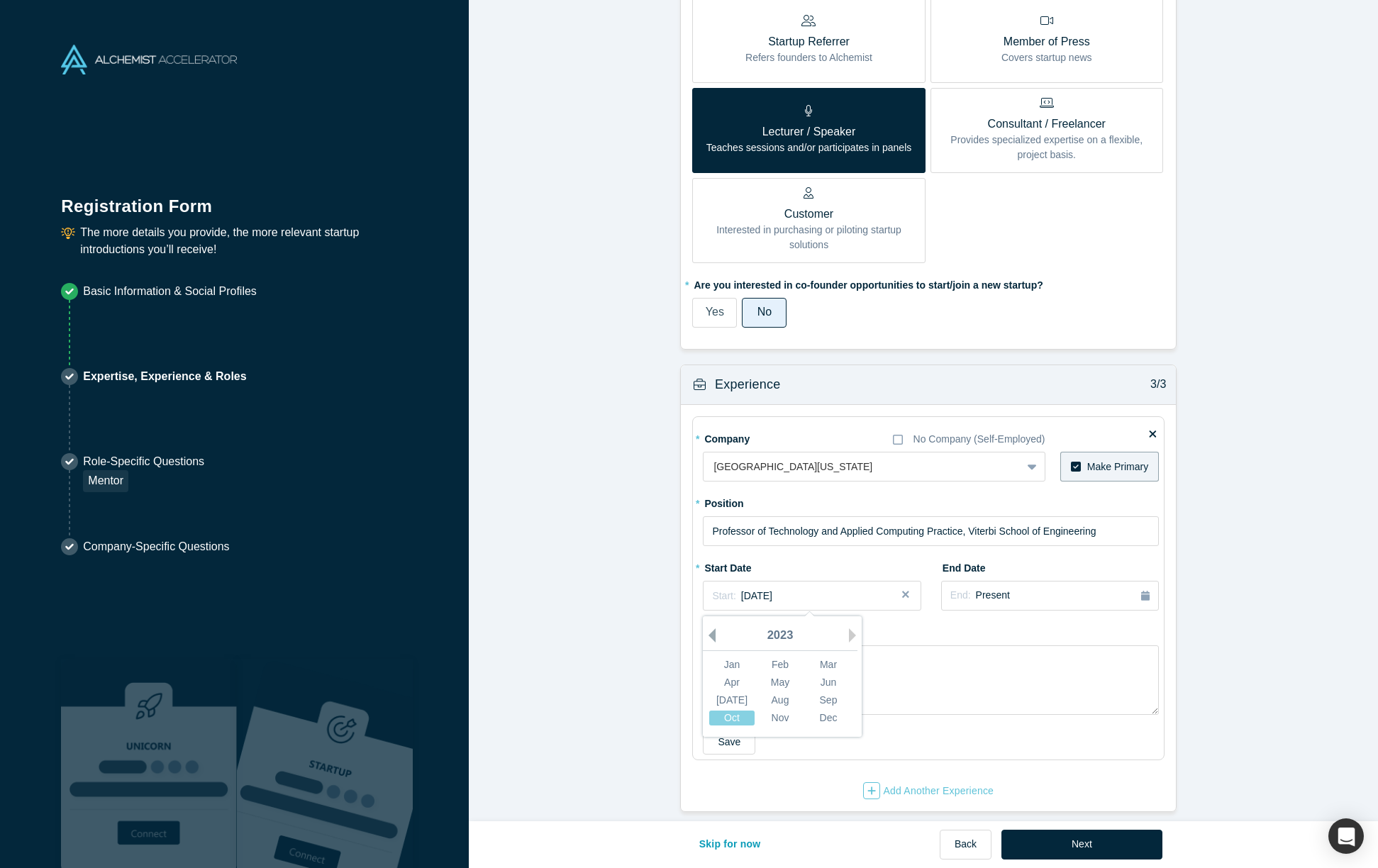
click at [709, 628] on button "Previous Year" at bounding box center [708, 635] width 15 height 15
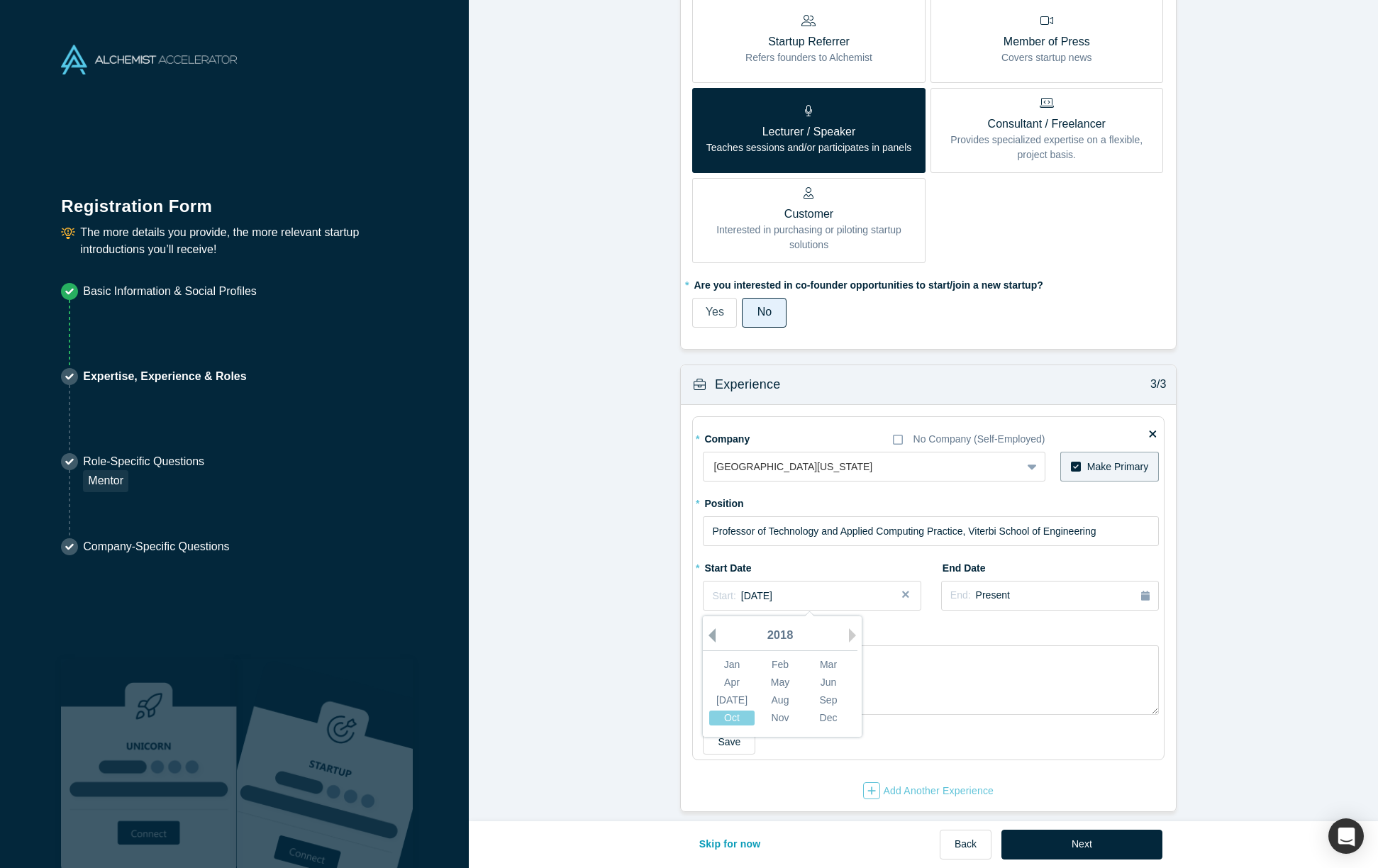
click at [709, 628] on button "Previous Year" at bounding box center [708, 635] width 15 height 15
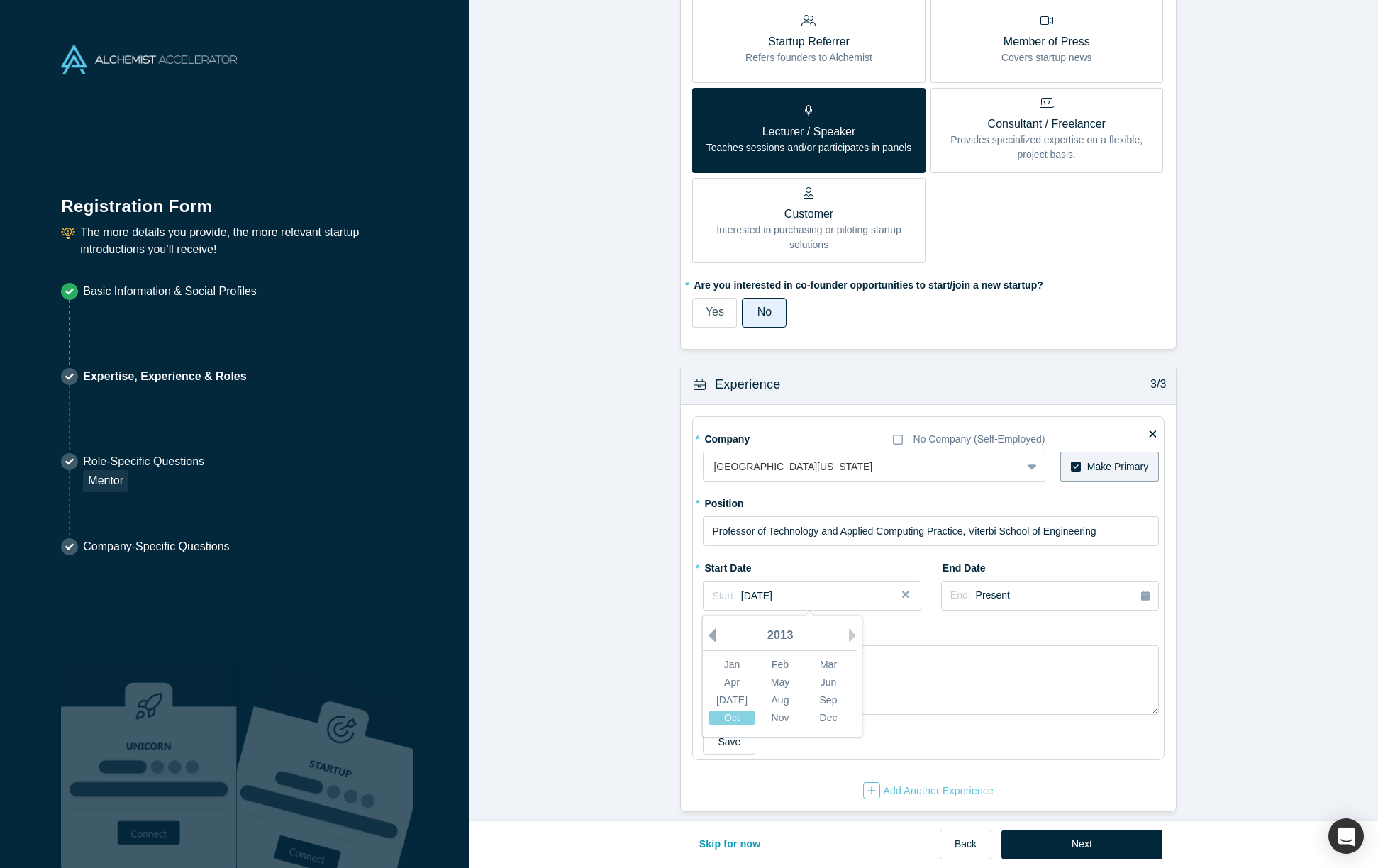
click at [709, 628] on button "Previous Year" at bounding box center [708, 635] width 15 height 15
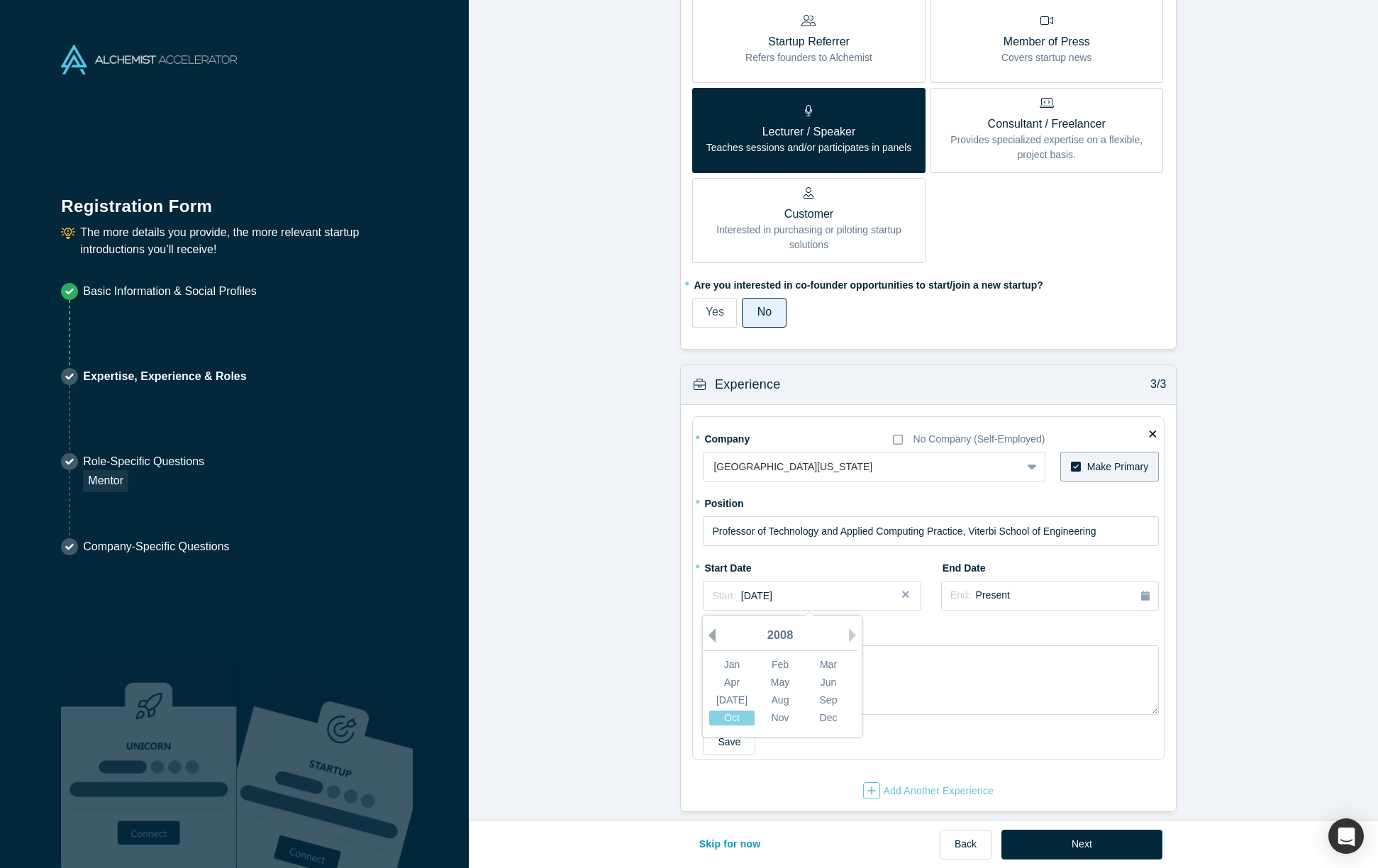
click at [709, 628] on button "Previous Year" at bounding box center [708, 635] width 15 height 15
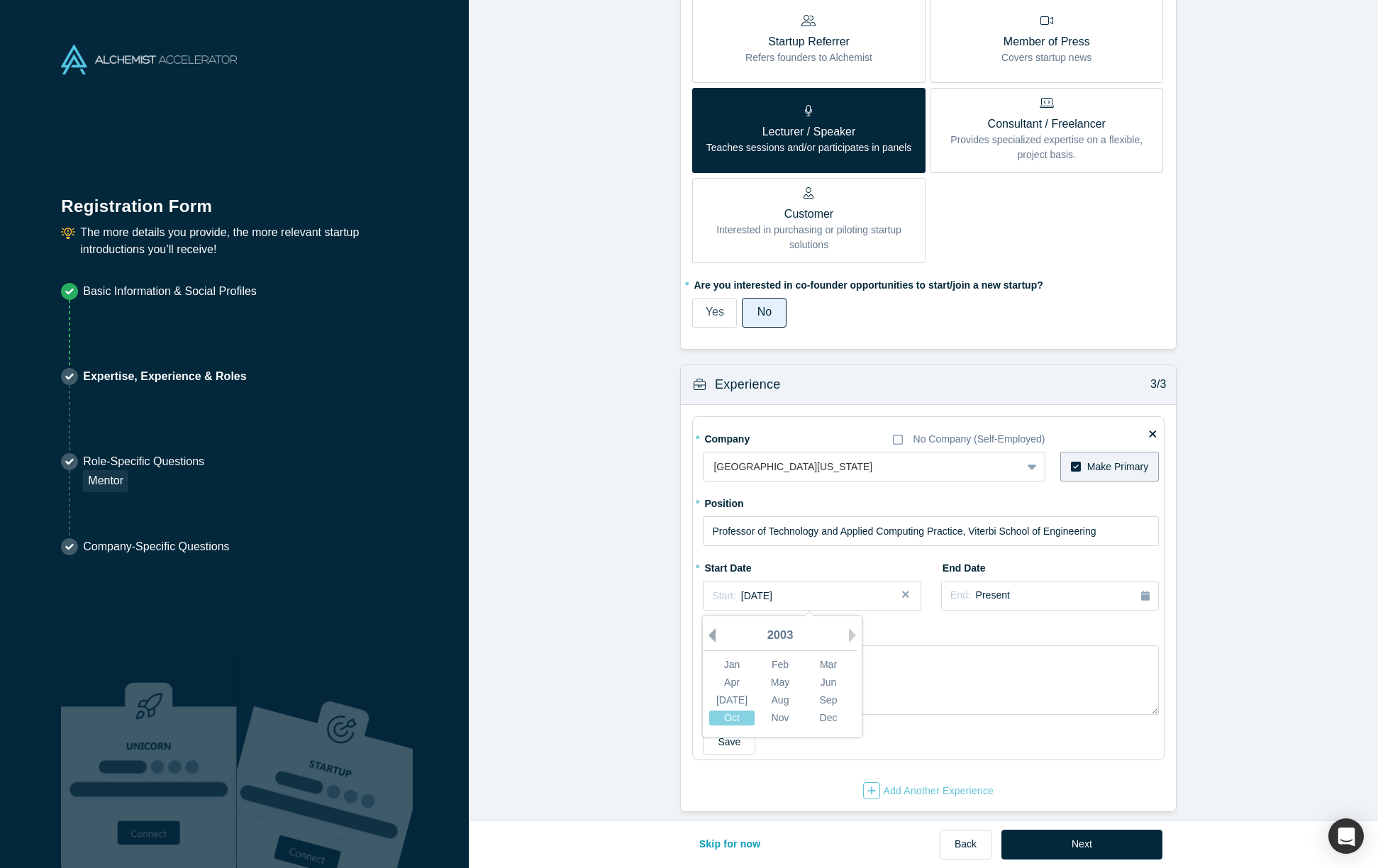
click at [710, 628] on button "Previous Year" at bounding box center [708, 635] width 15 height 15
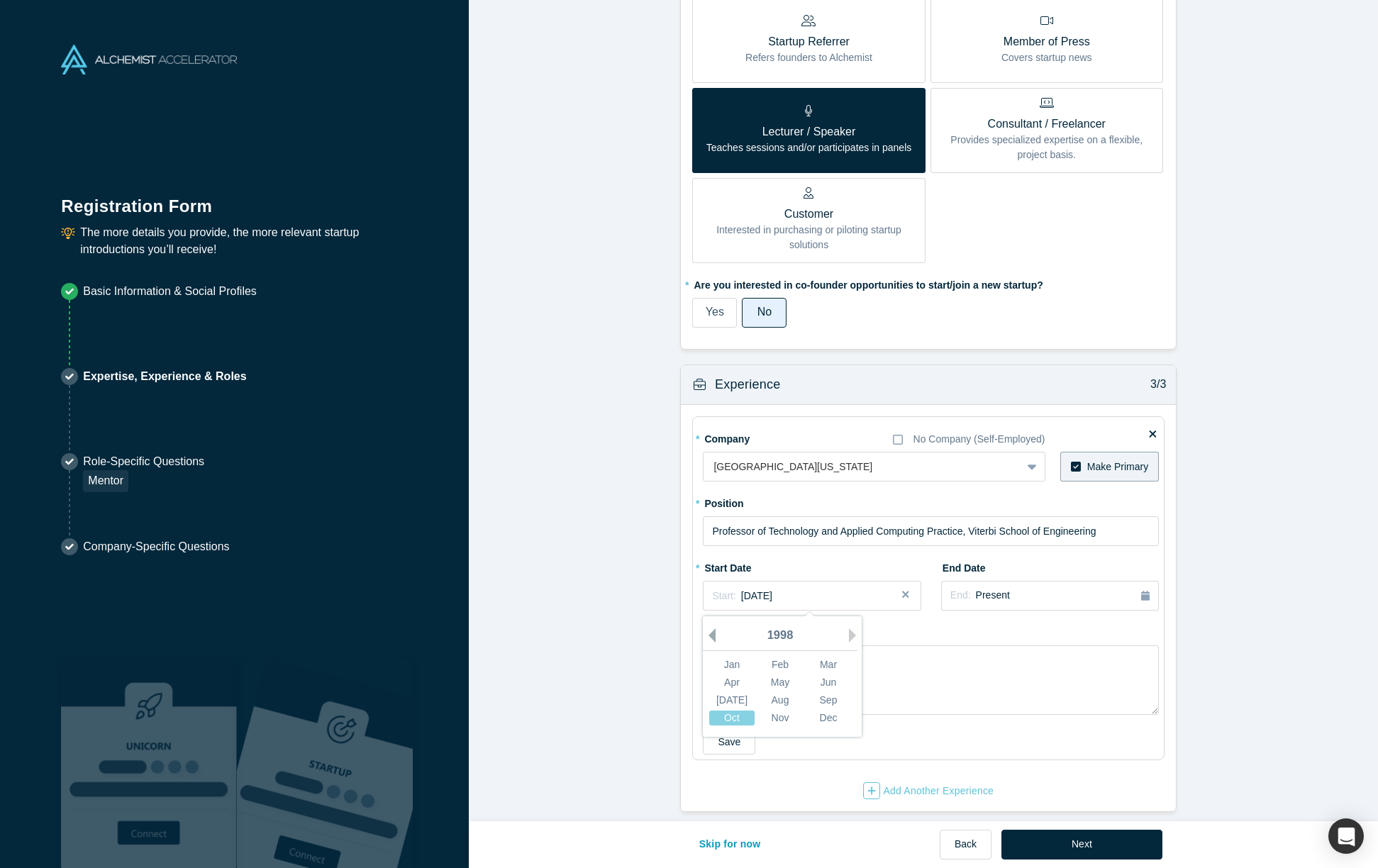
click at [710, 628] on button "Previous Year" at bounding box center [708, 635] width 15 height 15
click at [842, 623] on div "1994" at bounding box center [780, 636] width 155 height 30
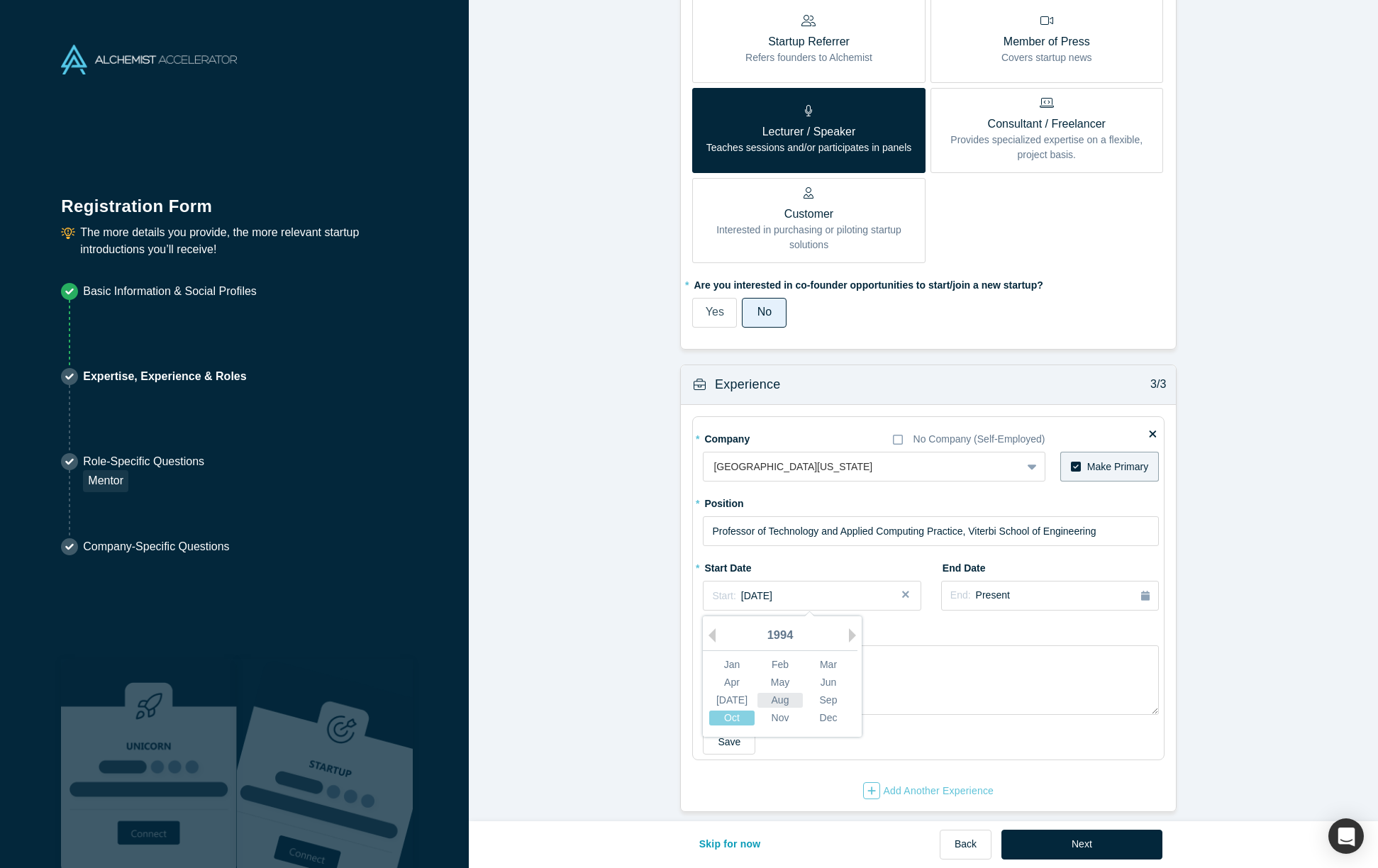
click at [790, 693] on div "Aug" at bounding box center [780, 700] width 46 height 15
click at [736, 733] on button "Save" at bounding box center [729, 741] width 53 height 24
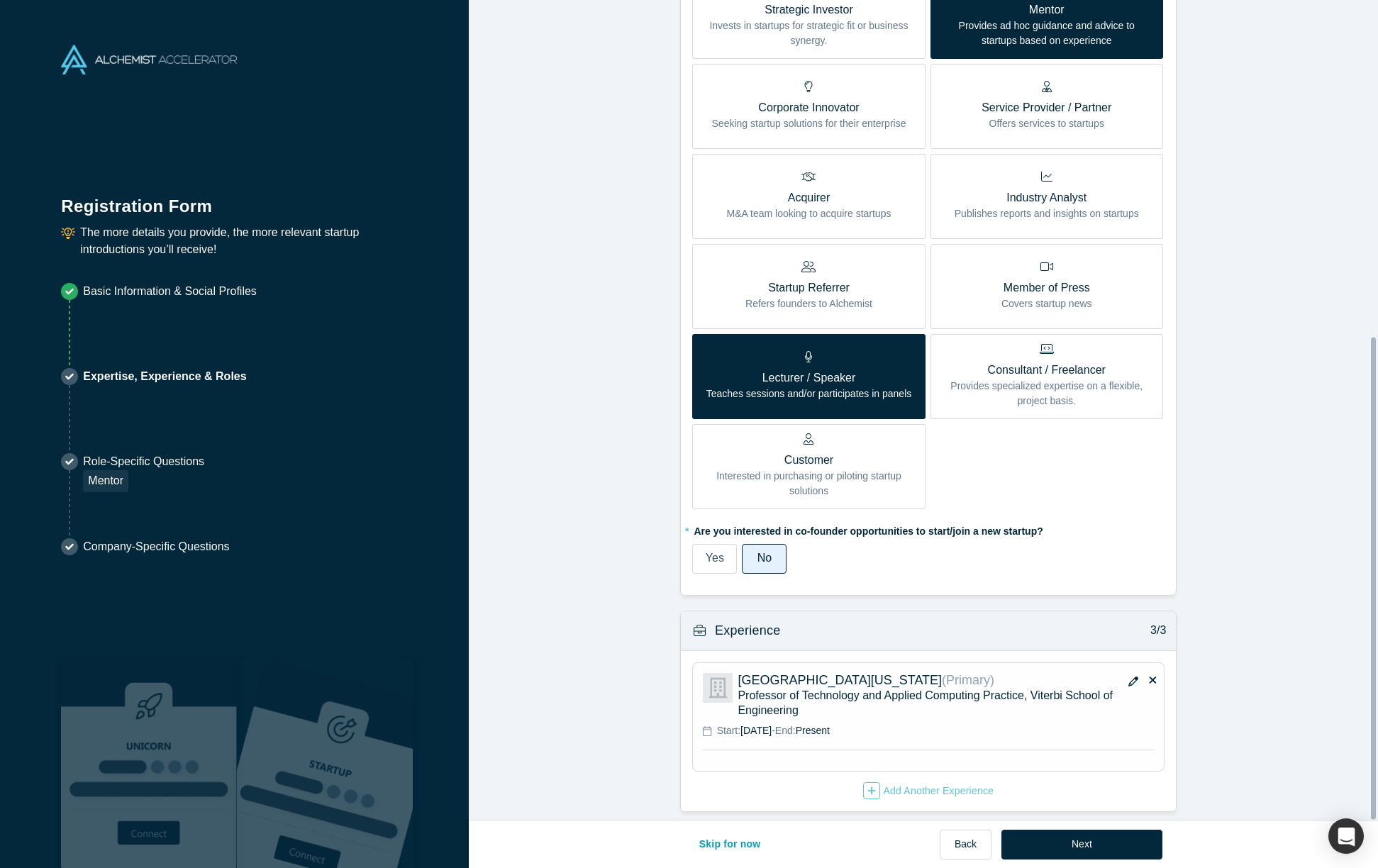
scroll to position [573, 0]
click at [1085, 847] on button "Next" at bounding box center [1082, 845] width 161 height 30
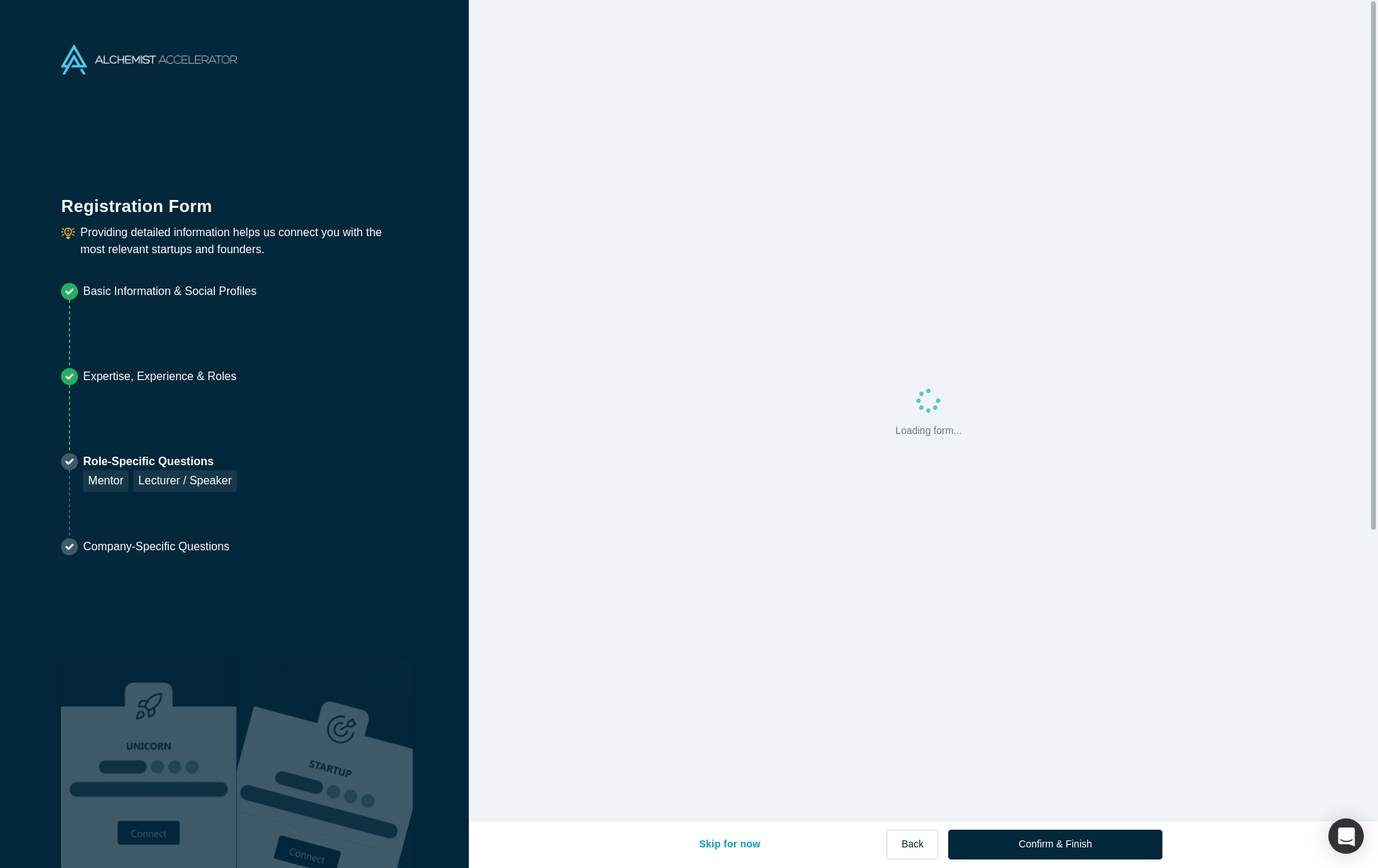
scroll to position [0, 0]
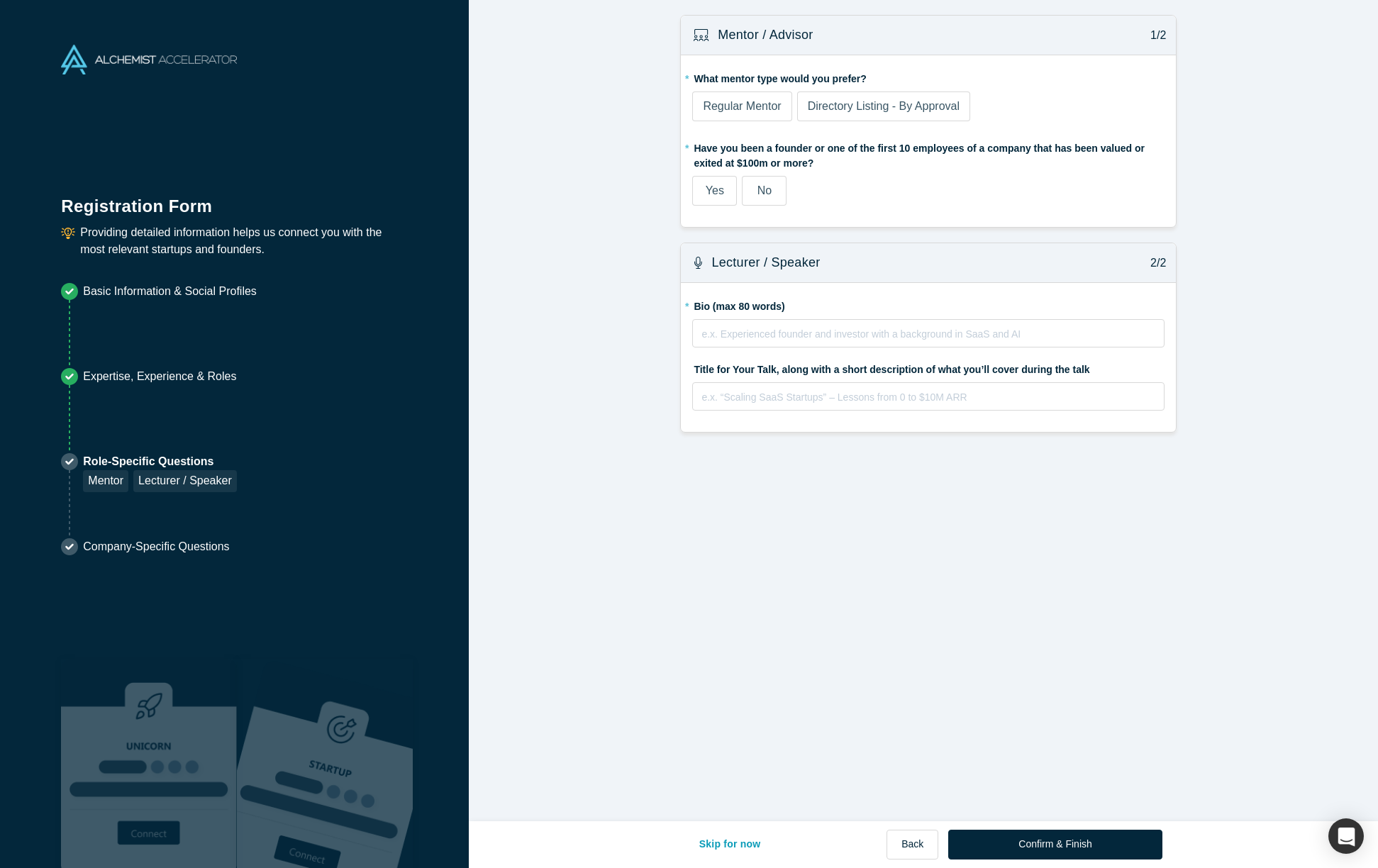
click at [845, 104] on span "Directory Listing - By Approval" at bounding box center [884, 106] width 152 height 12
click at [0, 0] on input "Directory Listing - By Approval" at bounding box center [0, 0] width 0 height 0
click at [711, 112] on span "Regular Mentor" at bounding box center [742, 106] width 78 height 12
click at [0, 0] on input "Regular Mentor" at bounding box center [0, 0] width 0 height 0
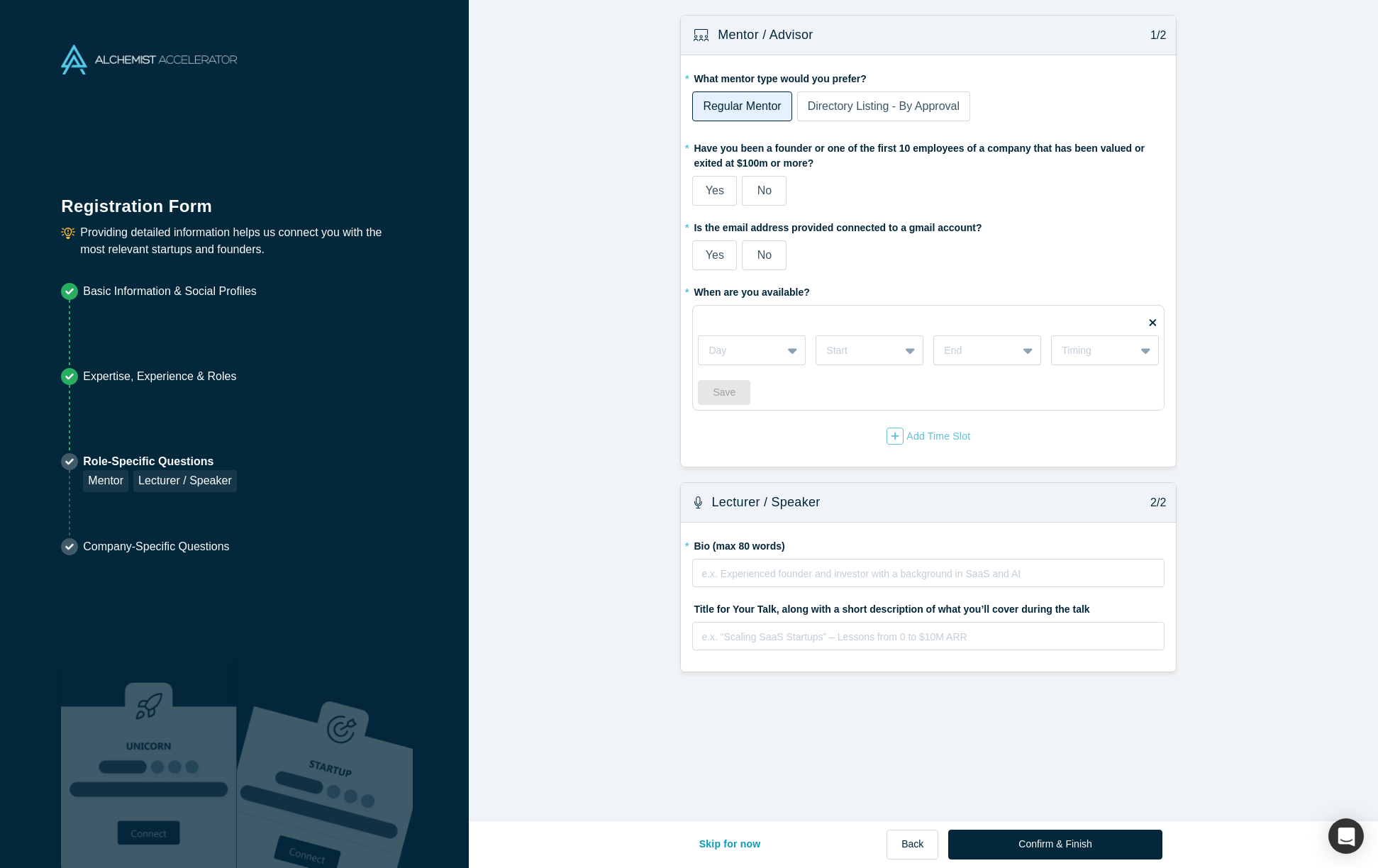
click at [833, 105] on span "Directory Listing - By Approval" at bounding box center [884, 106] width 152 height 12
click at [0, 0] on input "Directory Listing - By Approval" at bounding box center [0, 0] width 0 height 0
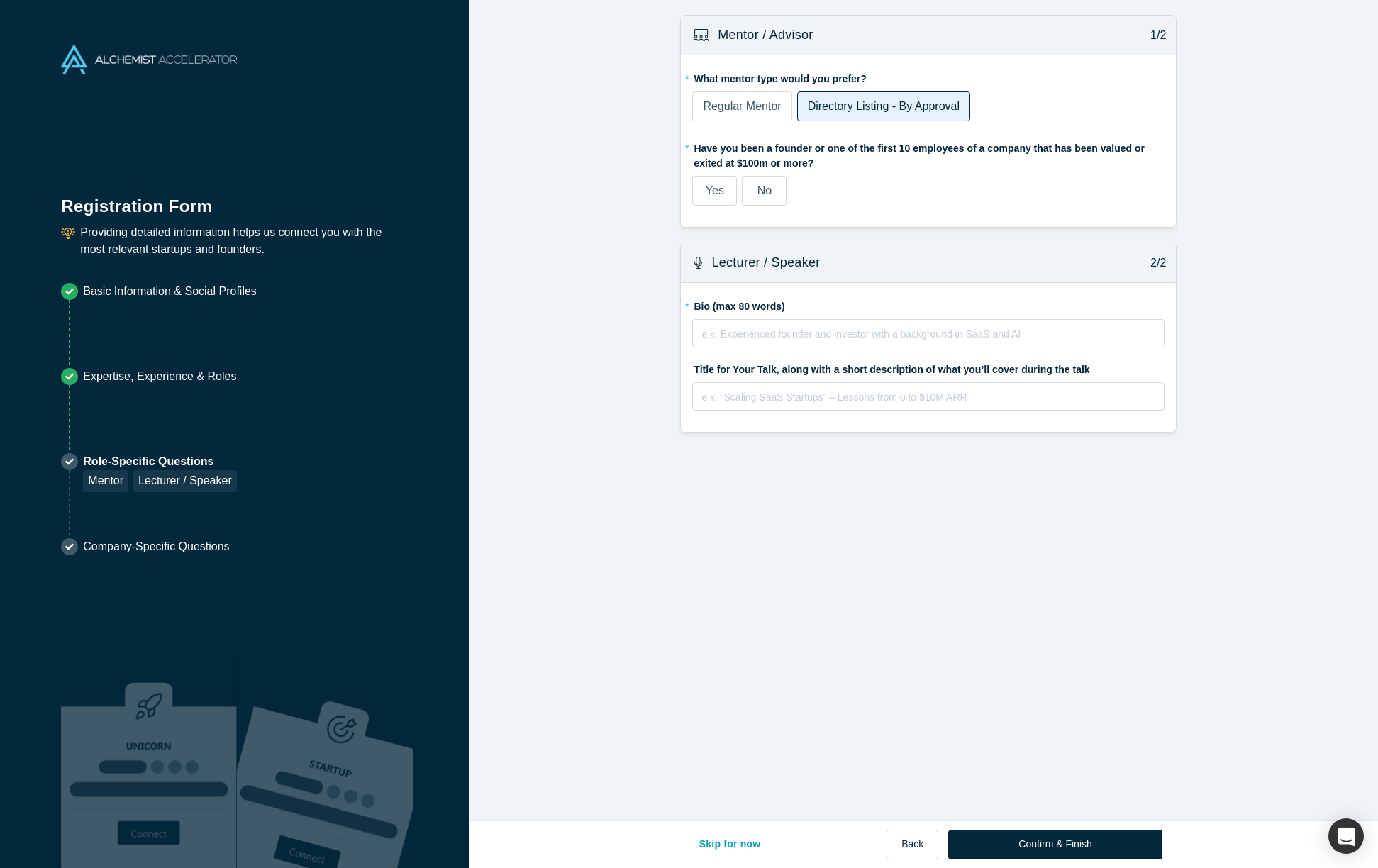
click at [735, 103] on span "Regular Mentor" at bounding box center [742, 106] width 78 height 12
click at [0, 0] on input "Regular Mentor" at bounding box center [0, 0] width 0 height 0
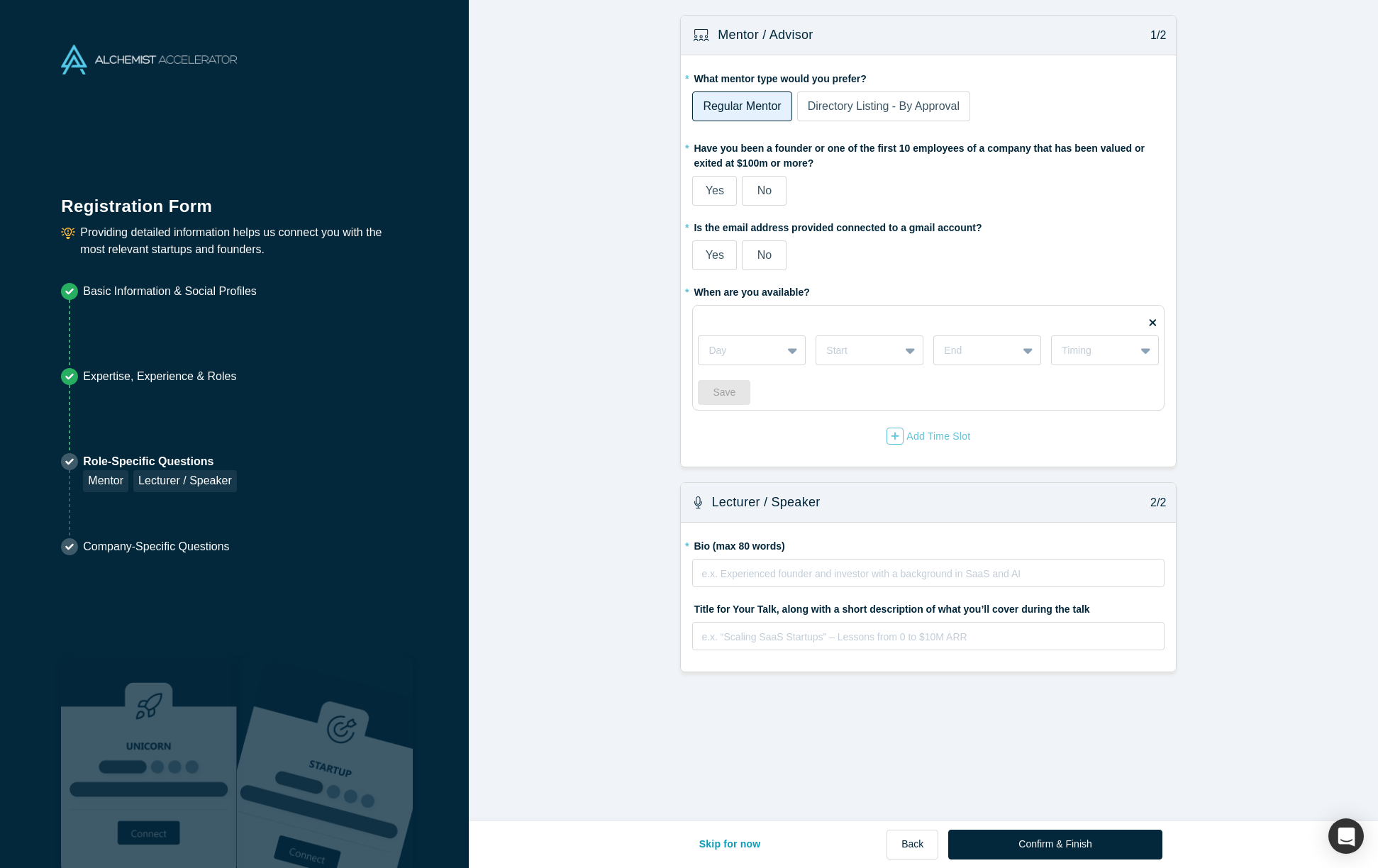
click at [833, 100] on span "Directory Listing - By Approval" at bounding box center [884, 106] width 152 height 12
click at [0, 0] on input "Directory Listing - By Approval" at bounding box center [0, 0] width 0 height 0
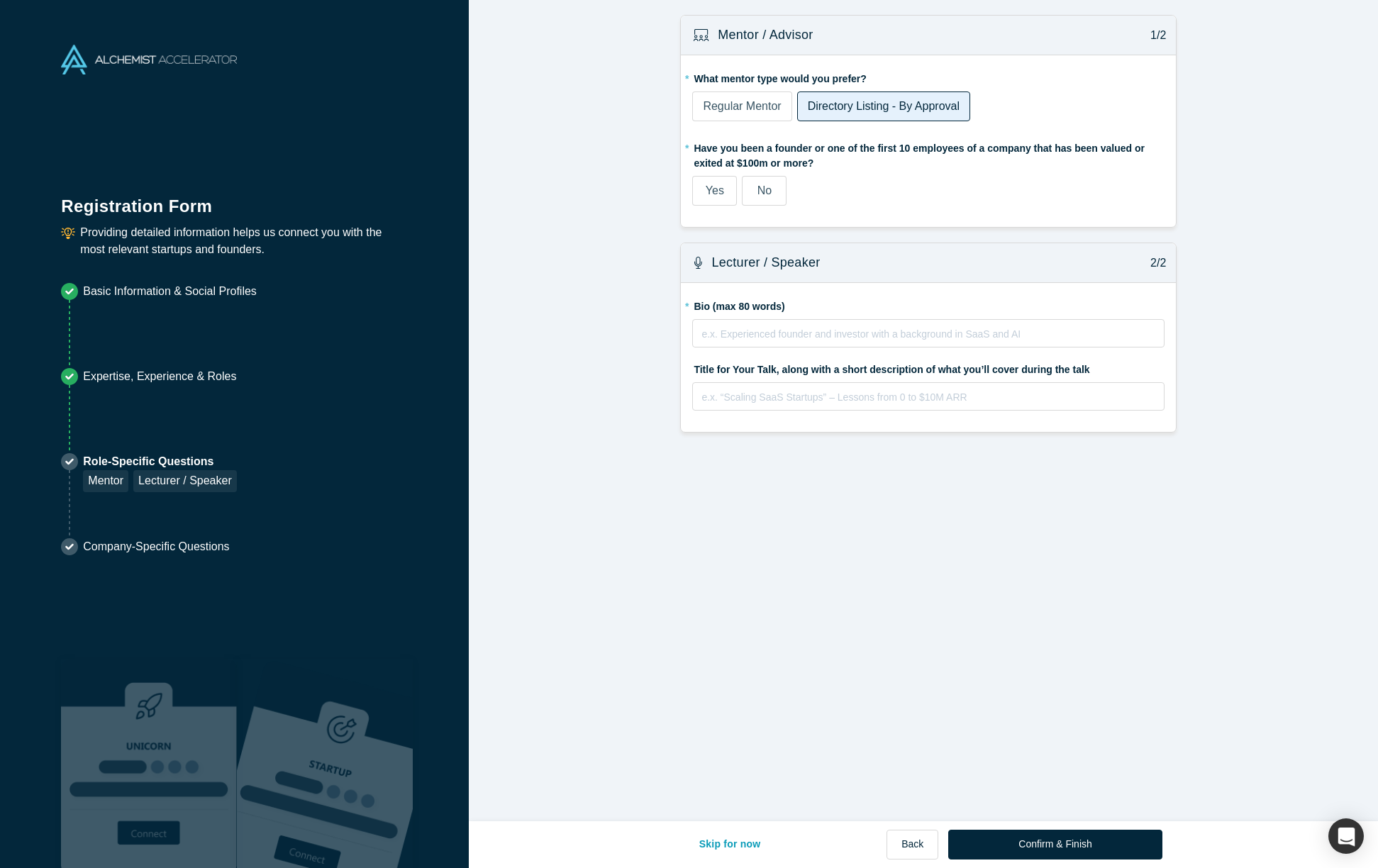
click at [765, 187] on span "No" at bounding box center [765, 190] width 15 height 12
click at [0, 0] on input "No" at bounding box center [0, 0] width 0 height 0
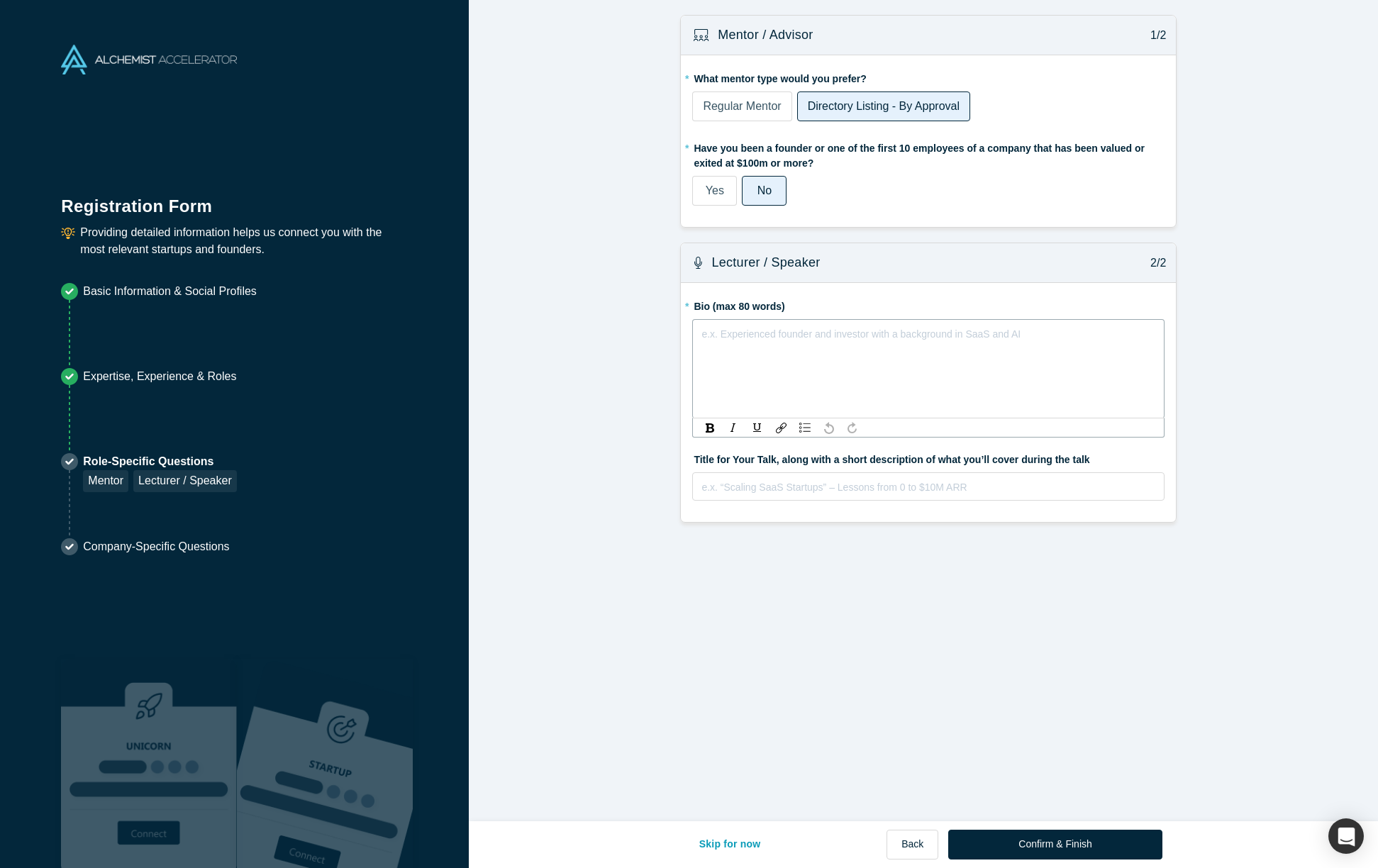
click at [743, 335] on div "rdw-editor" at bounding box center [928, 334] width 453 height 17
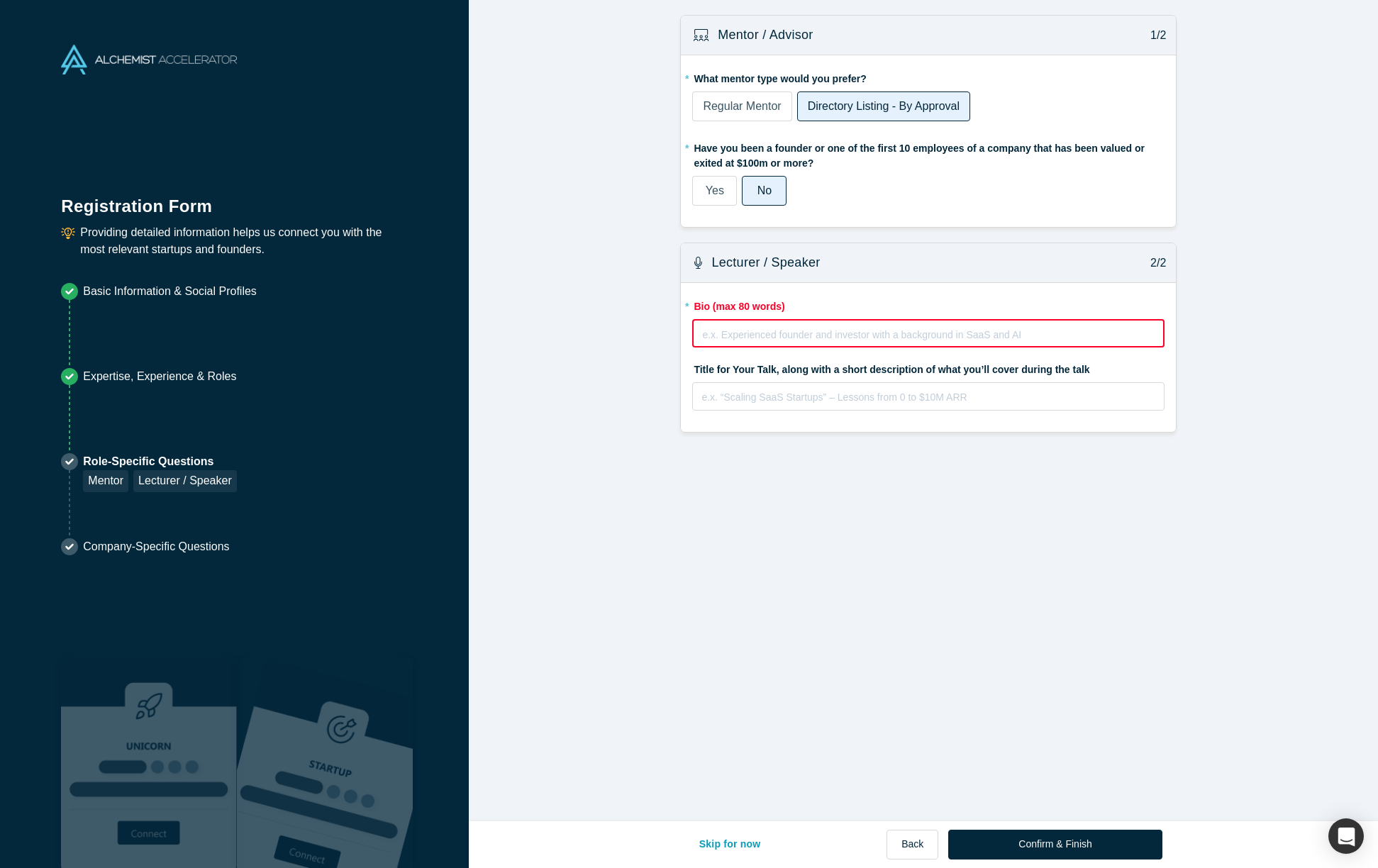
click at [728, 335] on div "rdw-editor" at bounding box center [928, 335] width 452 height 17
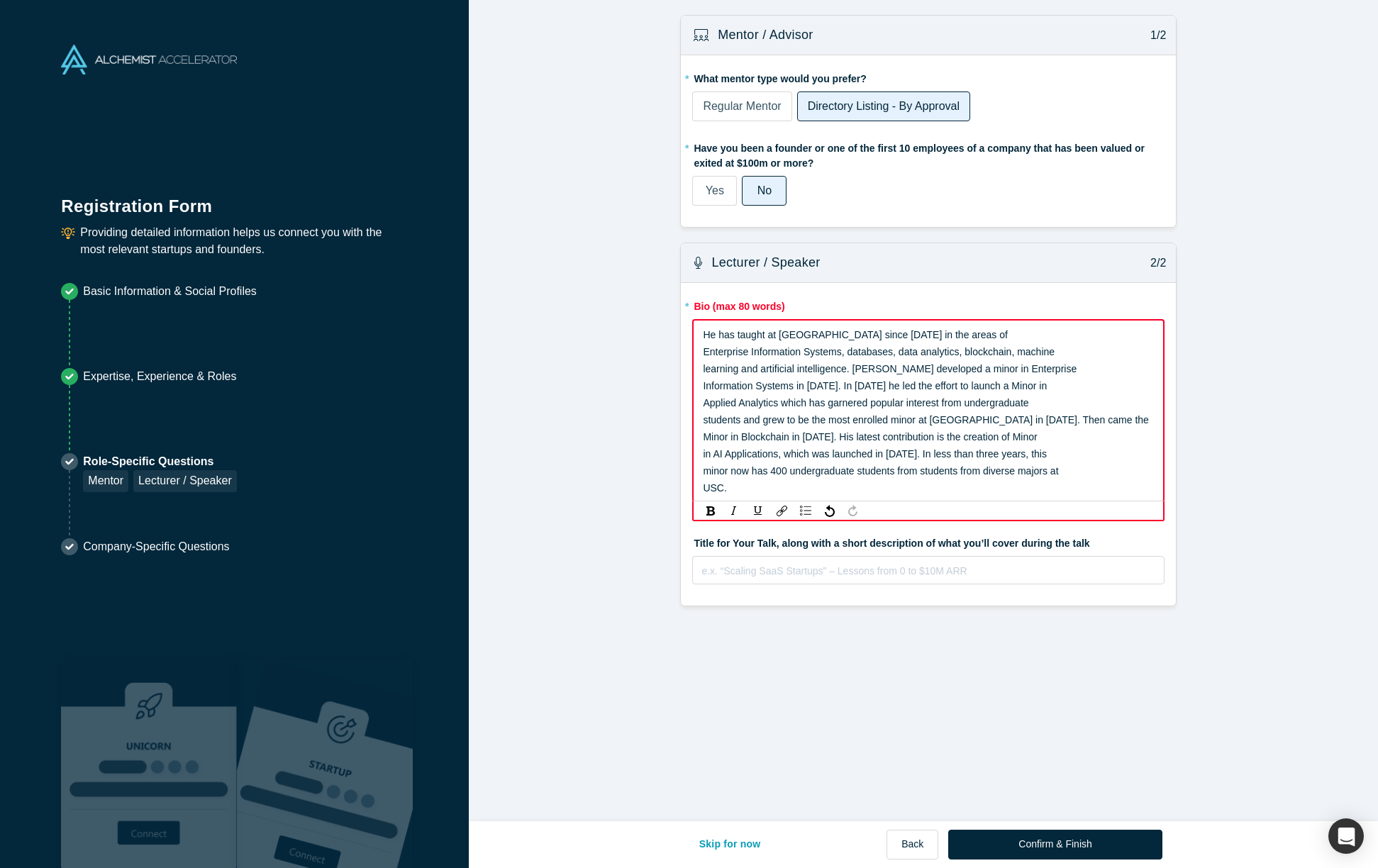
click at [751, 486] on div "USC." at bounding box center [928, 488] width 452 height 17
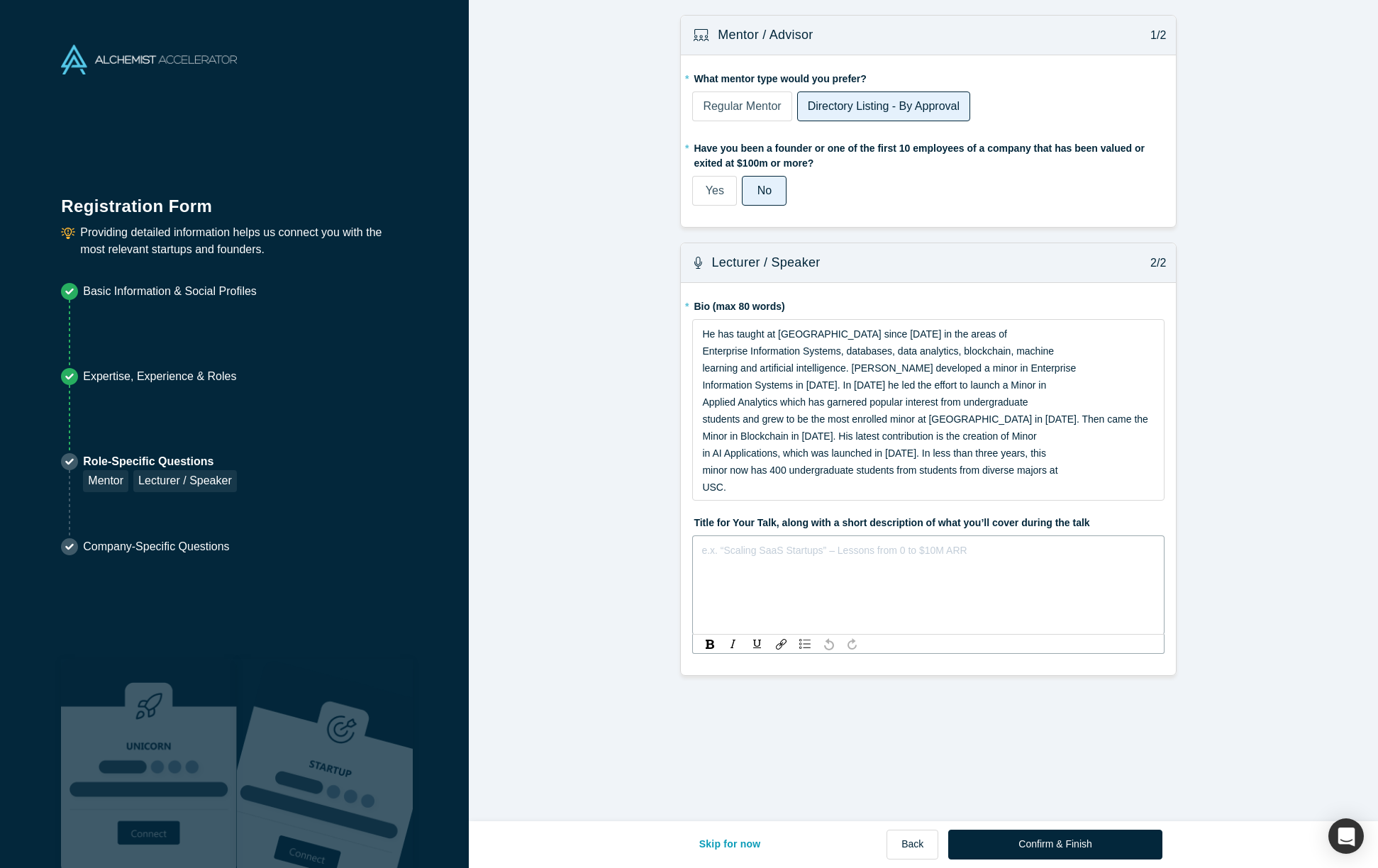
click at [710, 572] on div "e.x. “Scaling SaaS Startups” – Lessons from 0 to $10M ARR" at bounding box center [928, 585] width 472 height 99
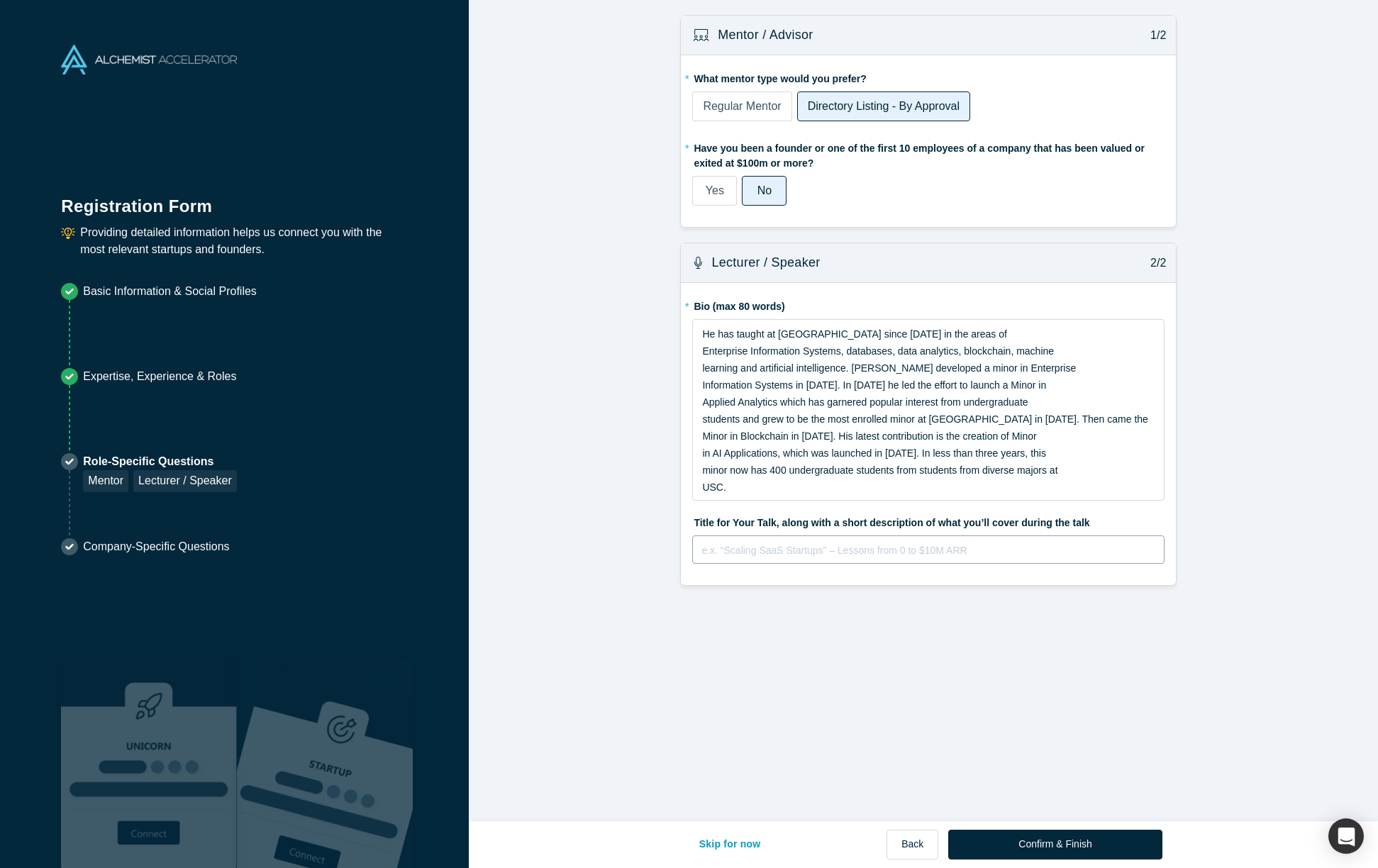
click at [815, 564] on div "e.x. “Scaling SaaS Startups” – Lessons from 0 to $10M ARR" at bounding box center [928, 549] width 472 height 28
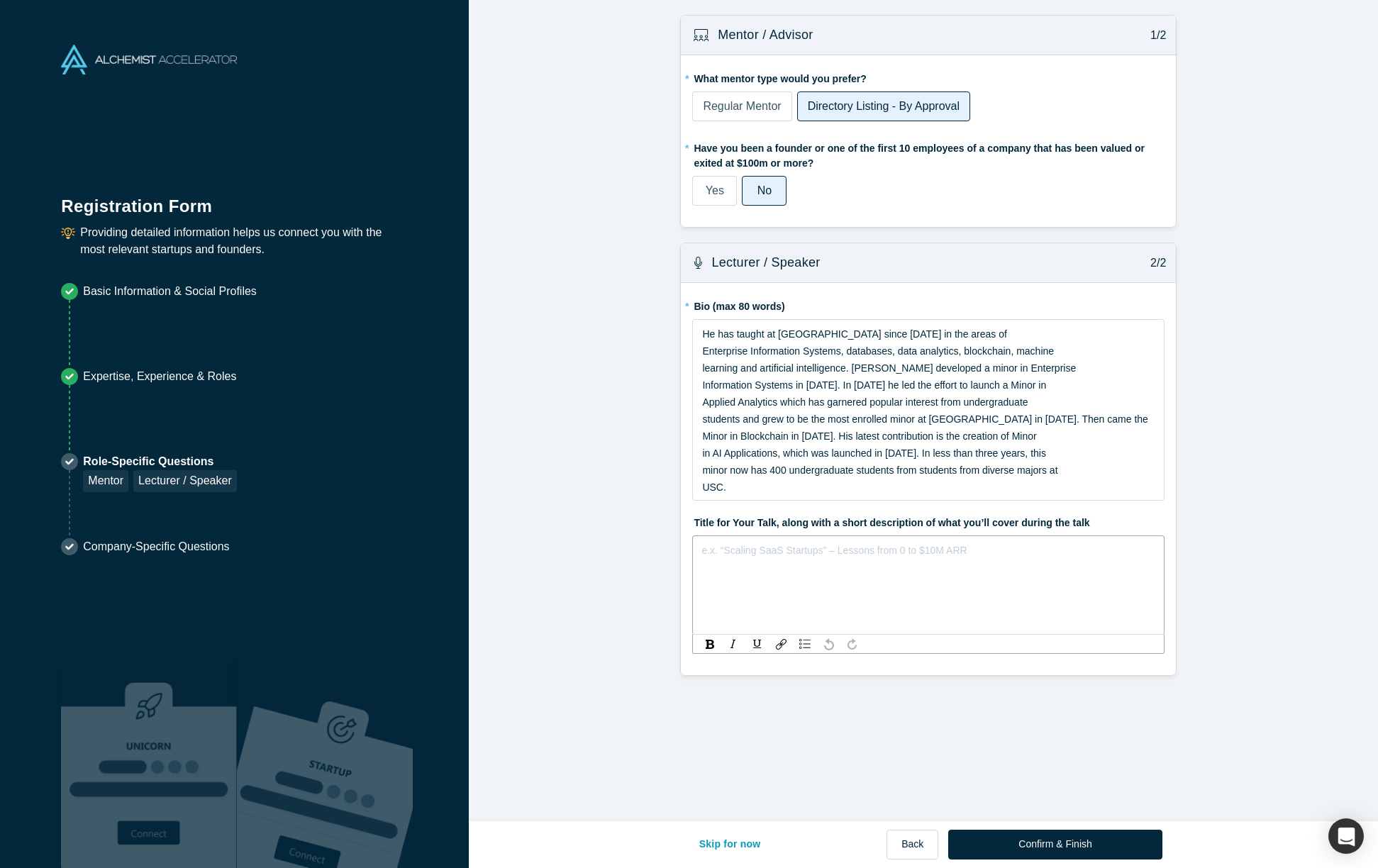
click at [800, 555] on div "rdw-editor" at bounding box center [928, 550] width 453 height 17
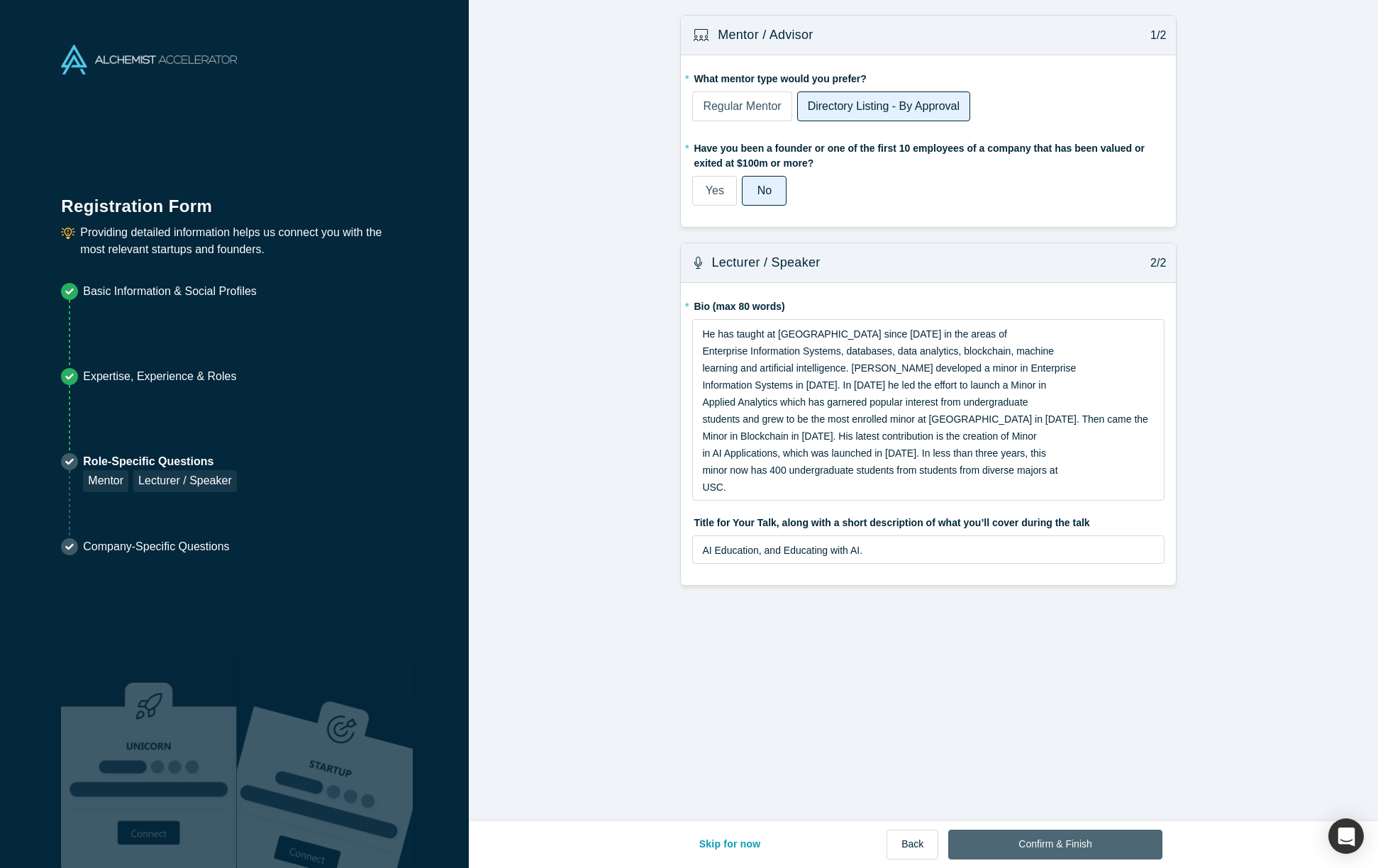
click at [1057, 842] on button "Confirm & Finish" at bounding box center [1054, 845] width 214 height 30
click at [1083, 840] on button "Confirm & Finish" at bounding box center [1054, 845] width 214 height 30
